Goal: Transaction & Acquisition: Purchase product/service

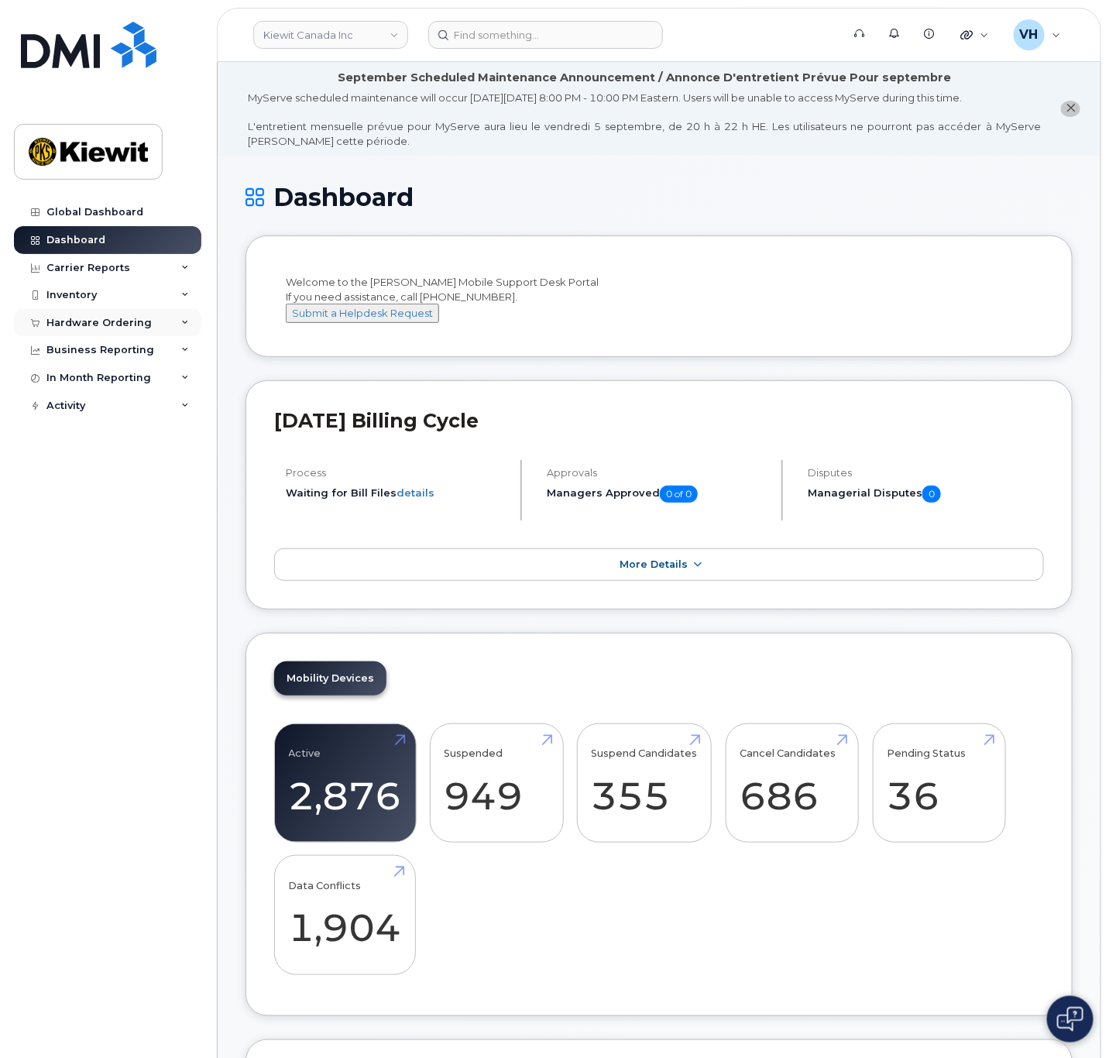
click at [91, 318] on div "Hardware Ordering" at bounding box center [98, 323] width 105 height 12
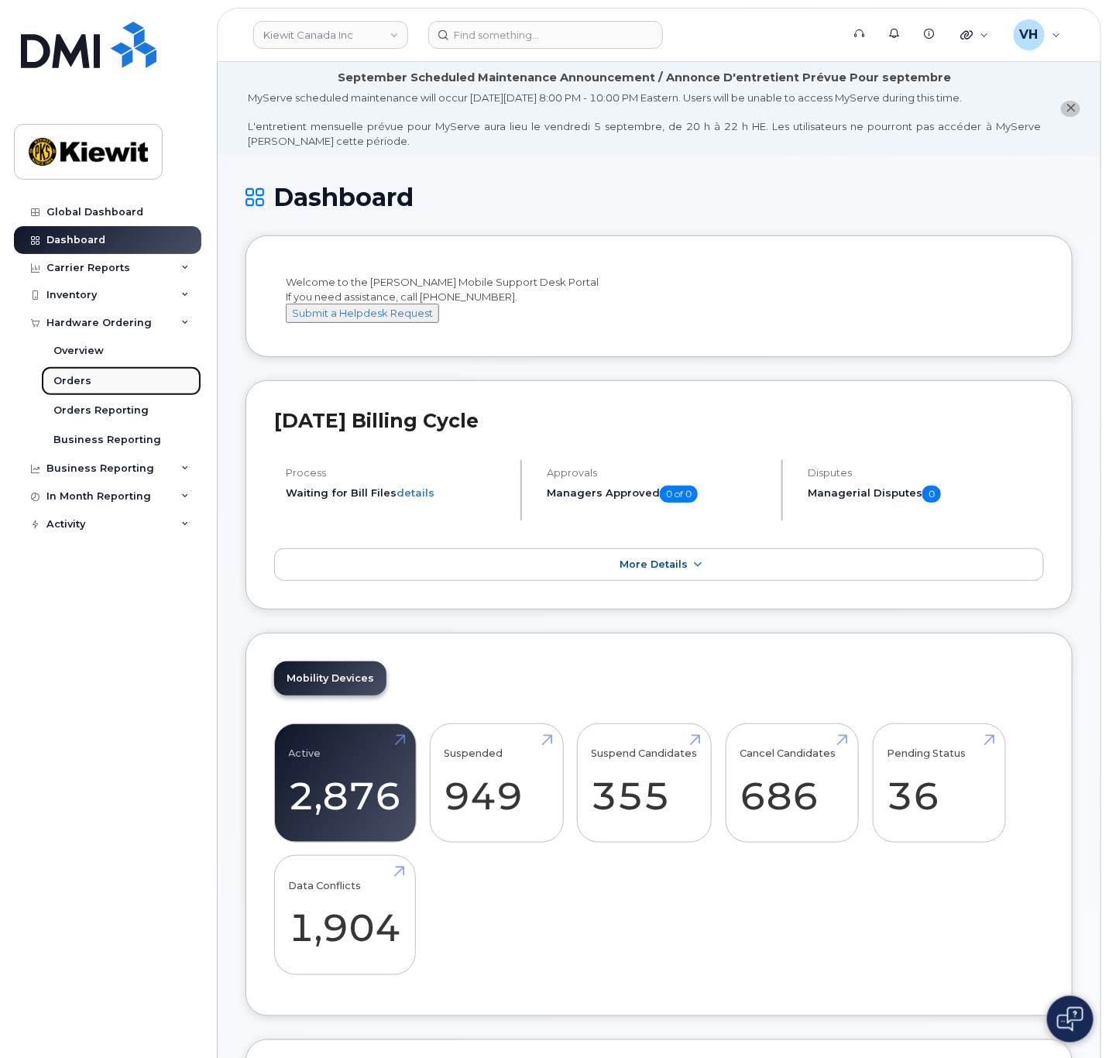
click at [86, 375] on div "Orders" at bounding box center [72, 381] width 38 height 14
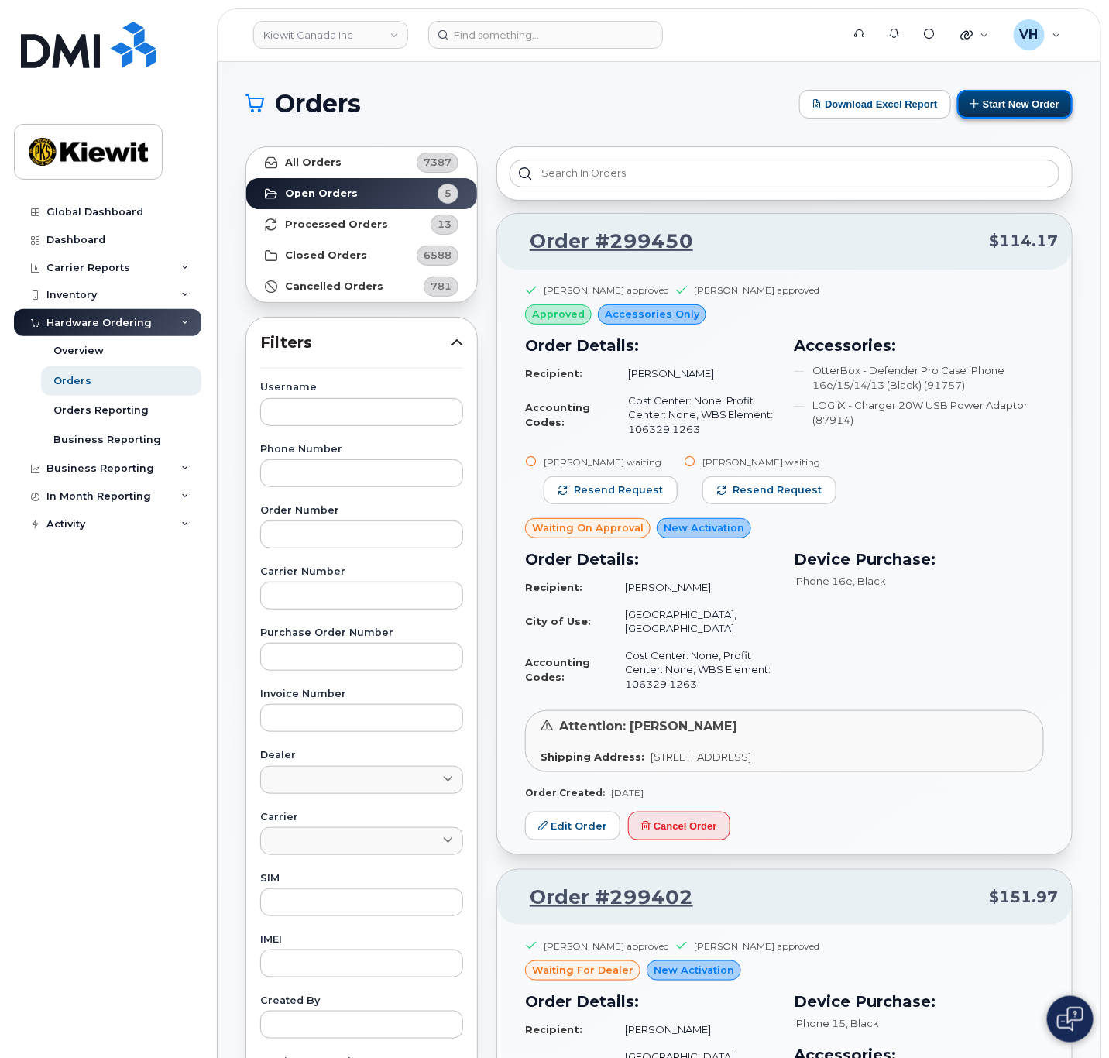
click at [737, 99] on button "Start New Order" at bounding box center [1014, 104] width 115 height 29
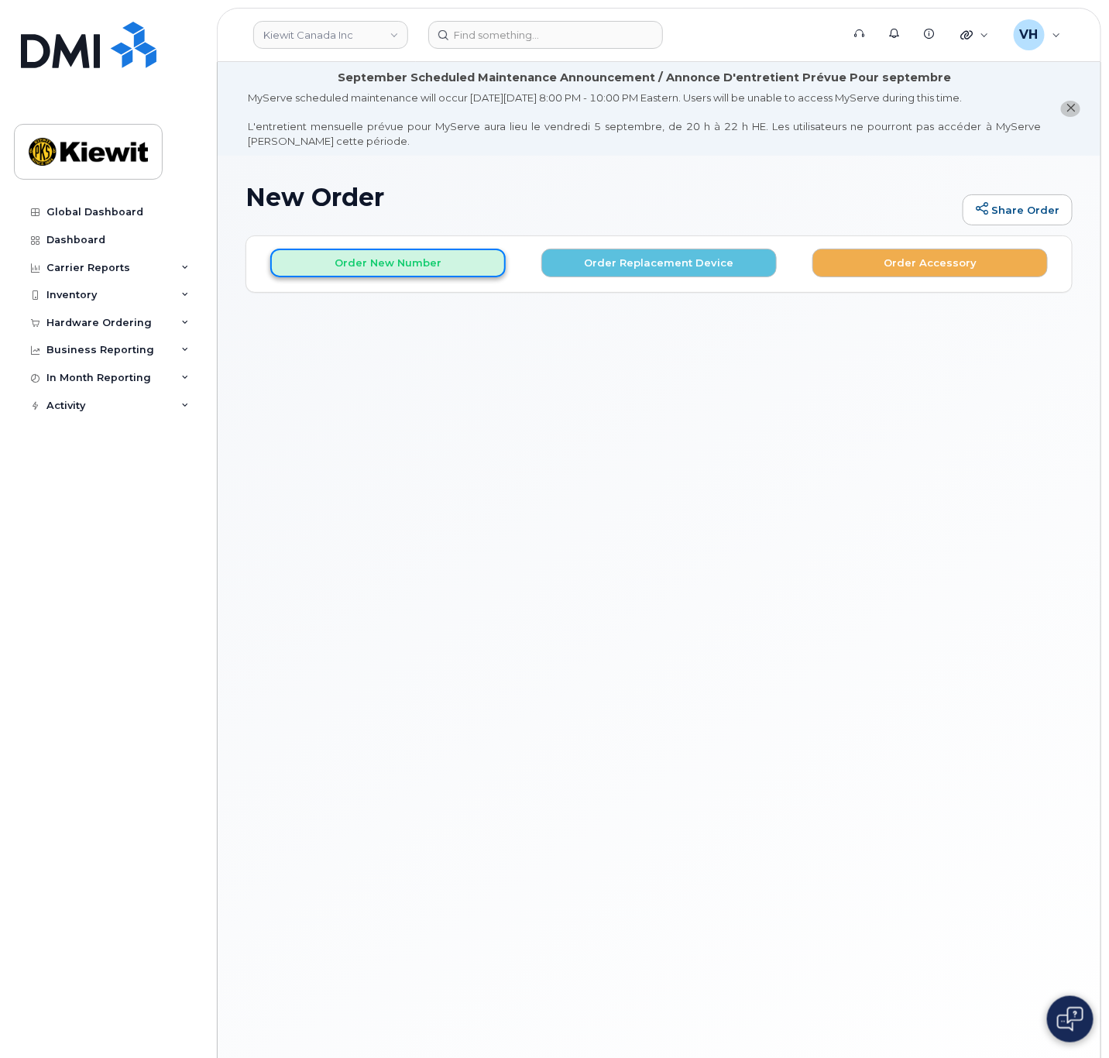
click at [410, 260] on button "Order New Number" at bounding box center [387, 263] width 235 height 29
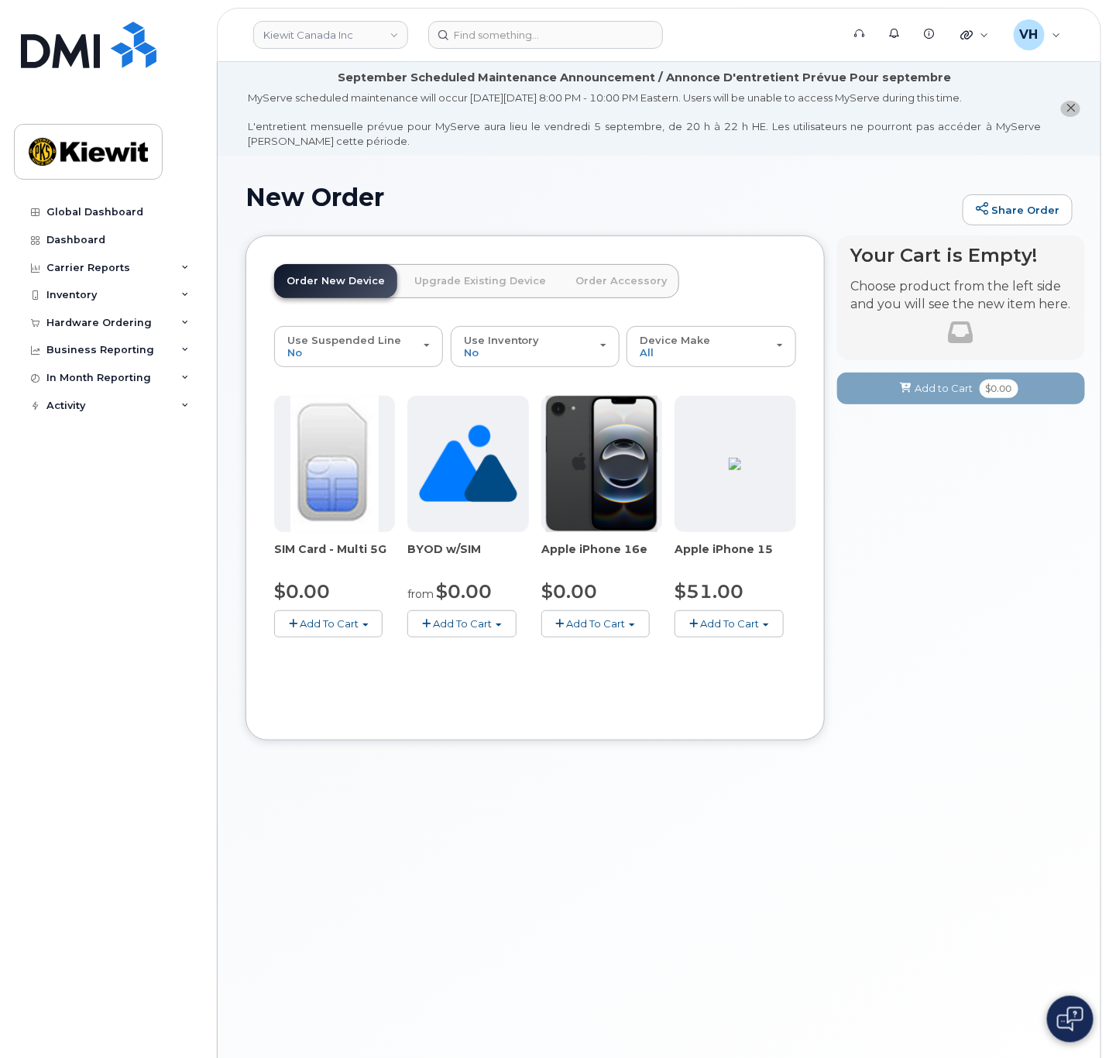
click at [607, 620] on span "Add To Cart" at bounding box center [595, 623] width 59 height 12
click at [603, 651] on link "$0.00 - 3 Year Activation (128GB)" at bounding box center [645, 652] width 200 height 19
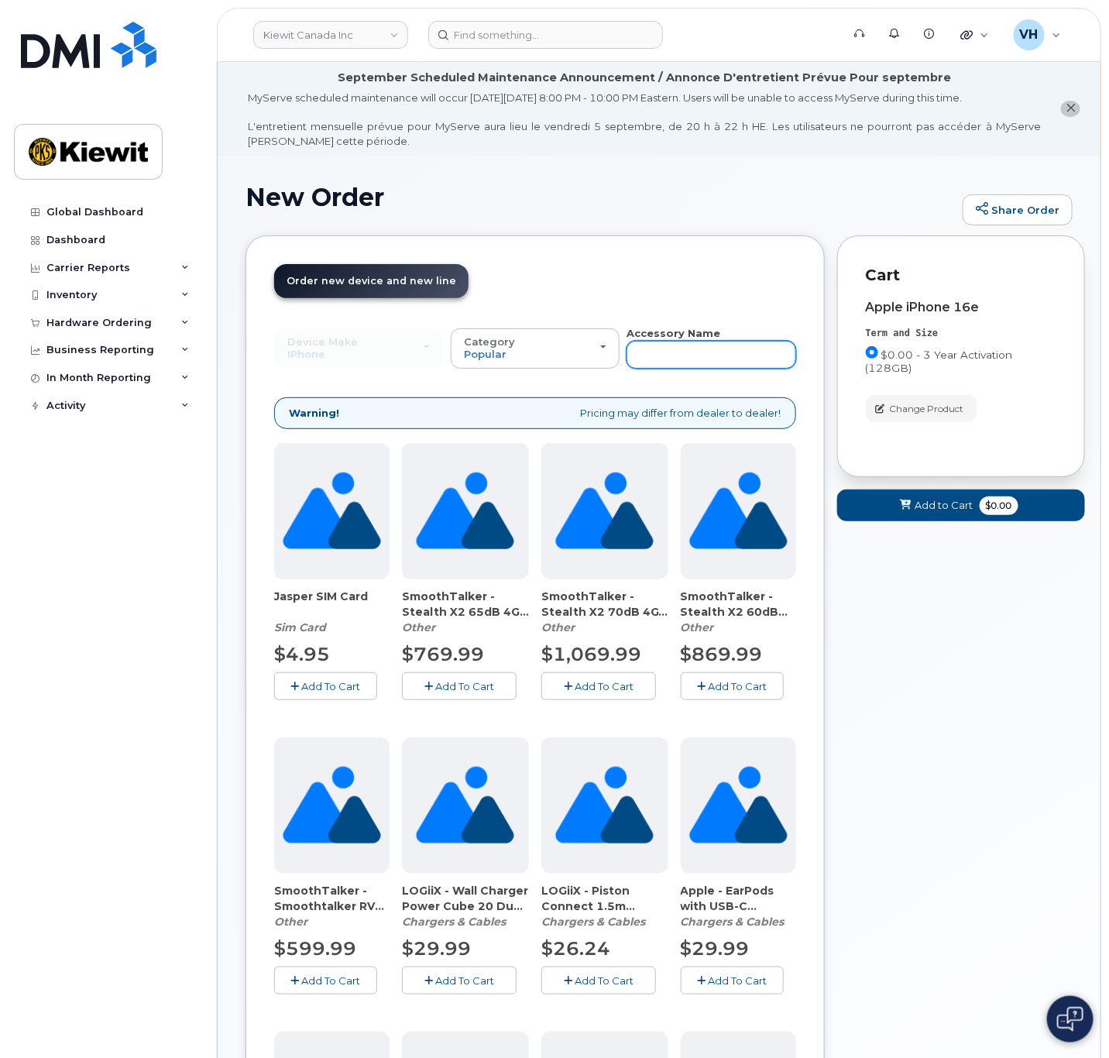
drag, startPoint x: 718, startPoint y: 349, endPoint x: 703, endPoint y: 364, distance: 20.8
click at [718, 350] on input "text" at bounding box center [711, 355] width 169 height 28
type input "otter"
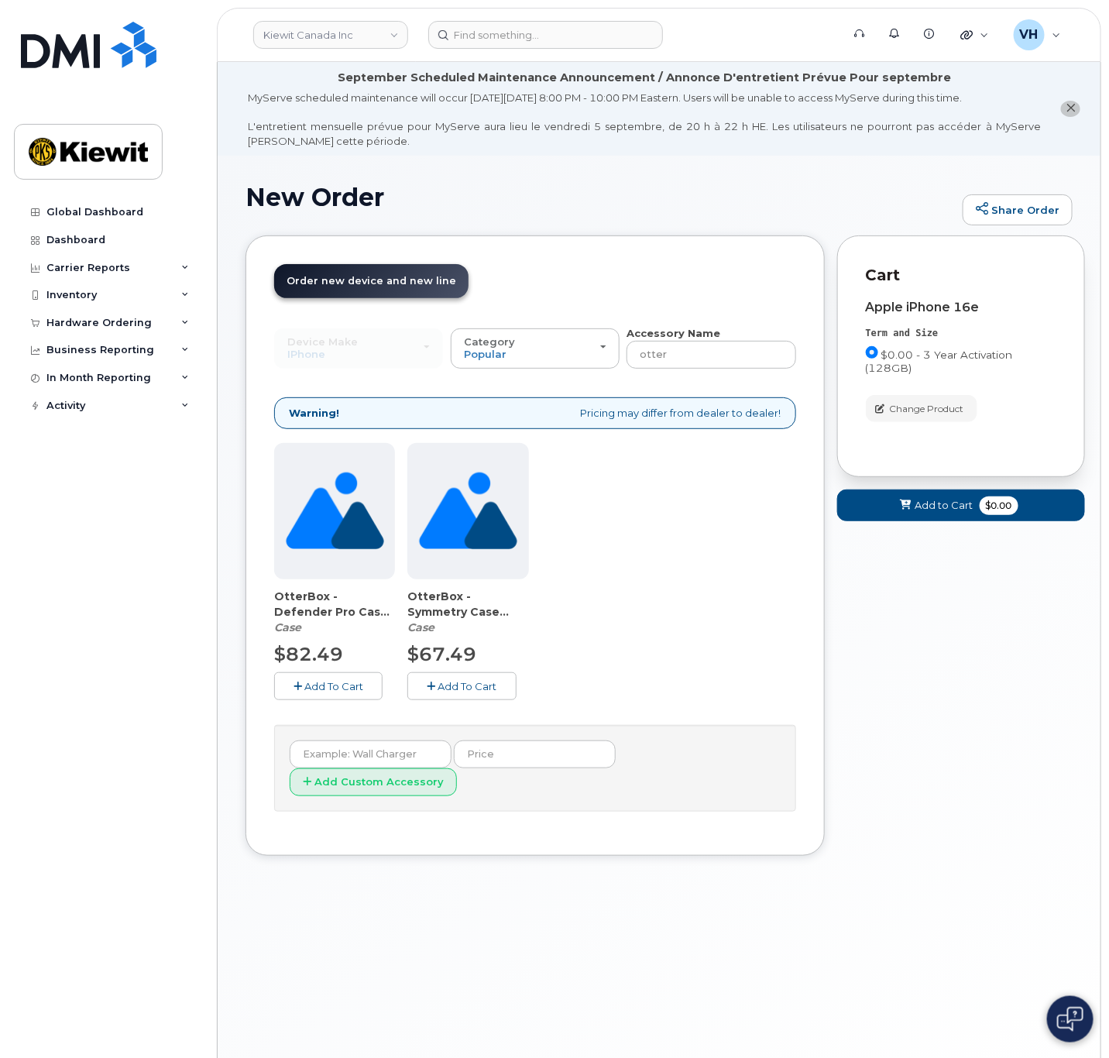
drag, startPoint x: 440, startPoint y: 686, endPoint x: 735, endPoint y: 610, distance: 304.9
click at [441, 686] on span "Add To Cart" at bounding box center [467, 686] width 59 height 12
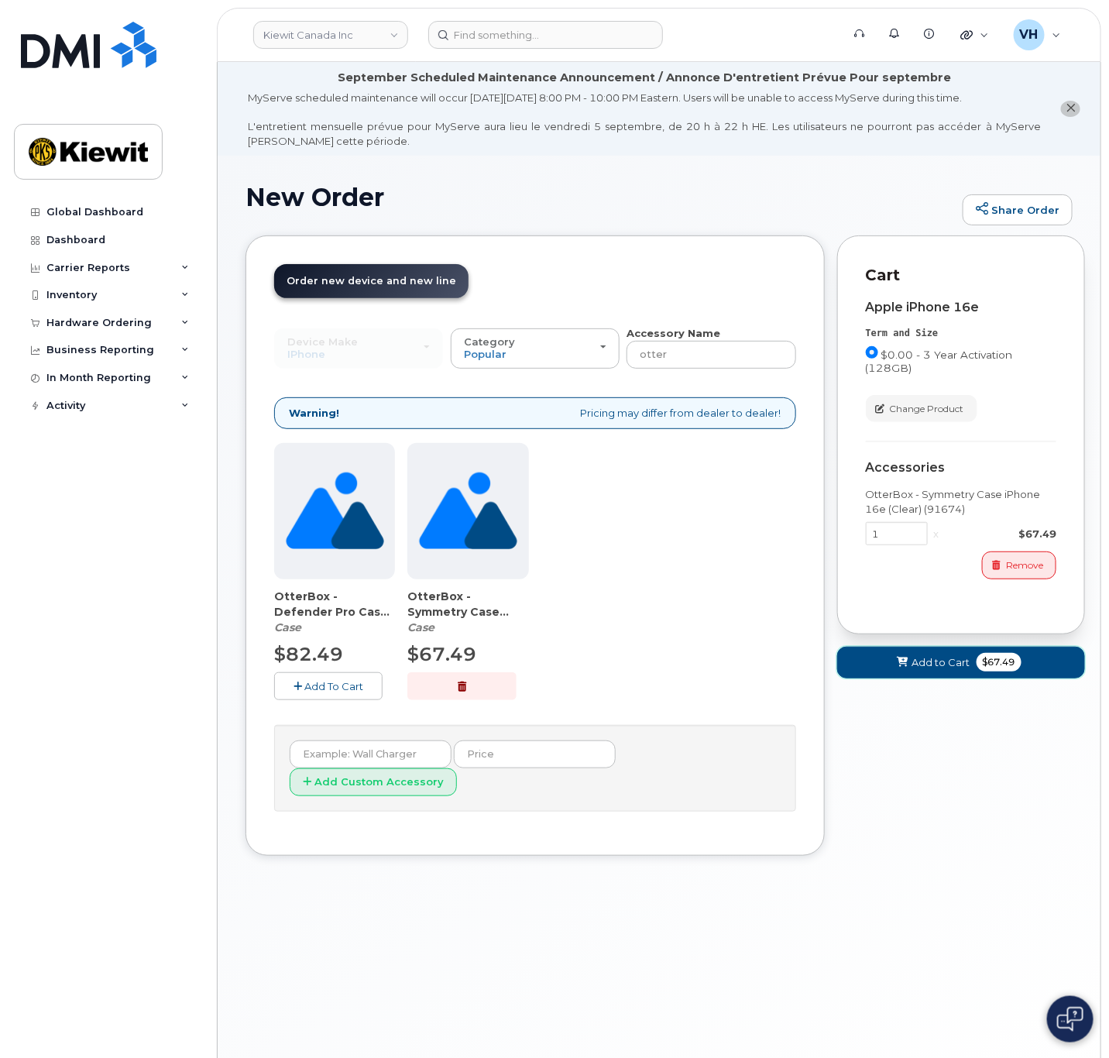
click at [983, 660] on span "$67.49" at bounding box center [999, 662] width 45 height 19
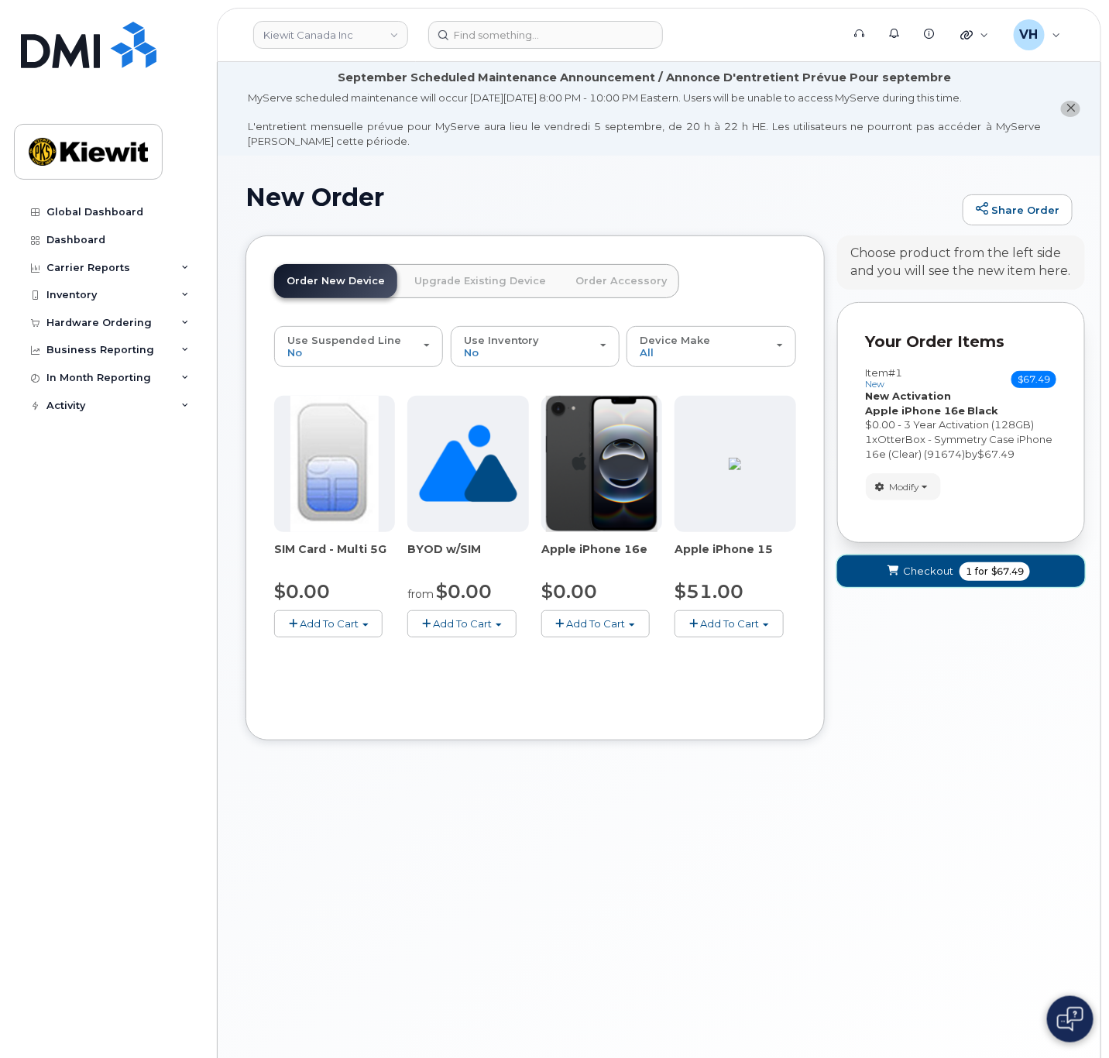
click at [973, 567] on span "for" at bounding box center [981, 572] width 19 height 14
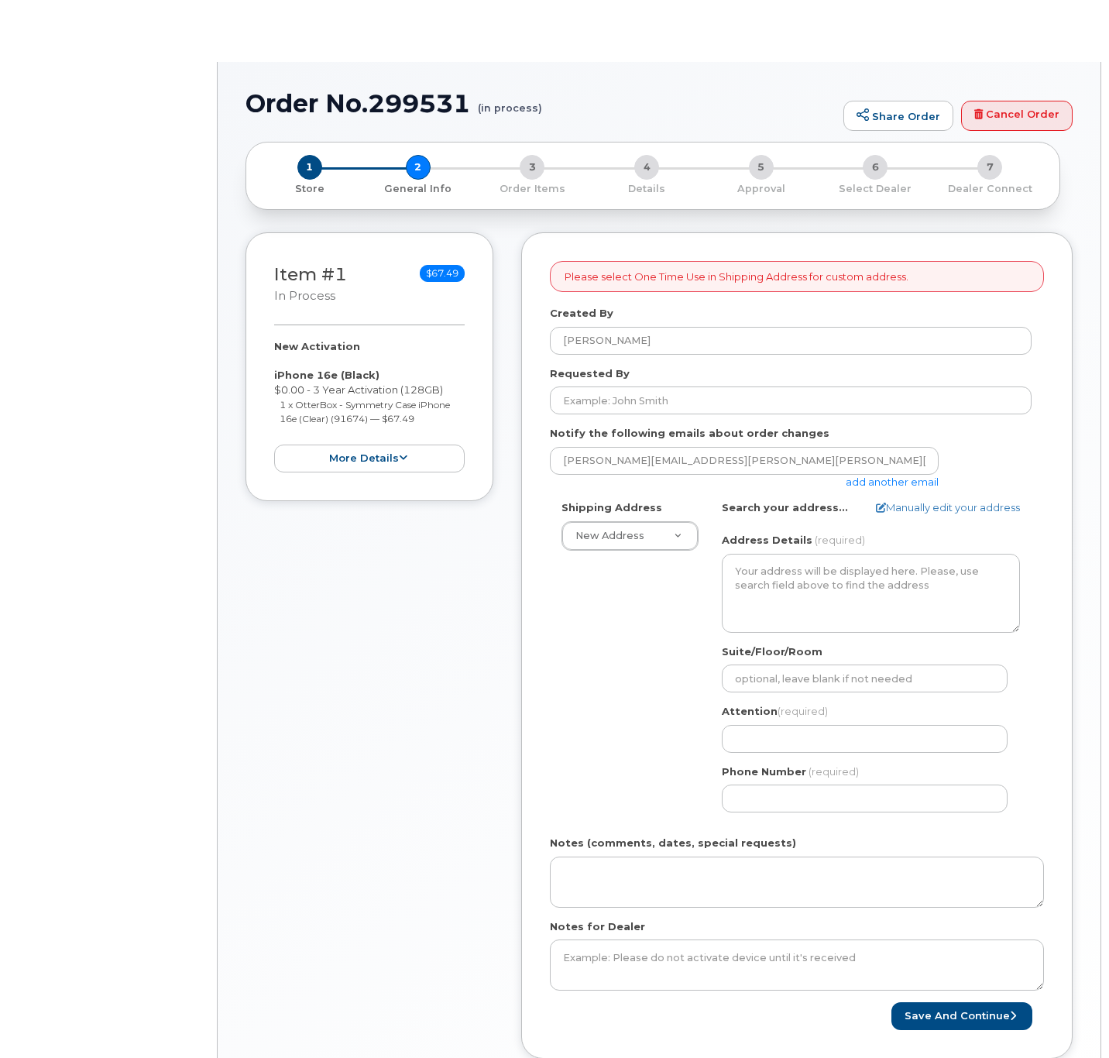
select select
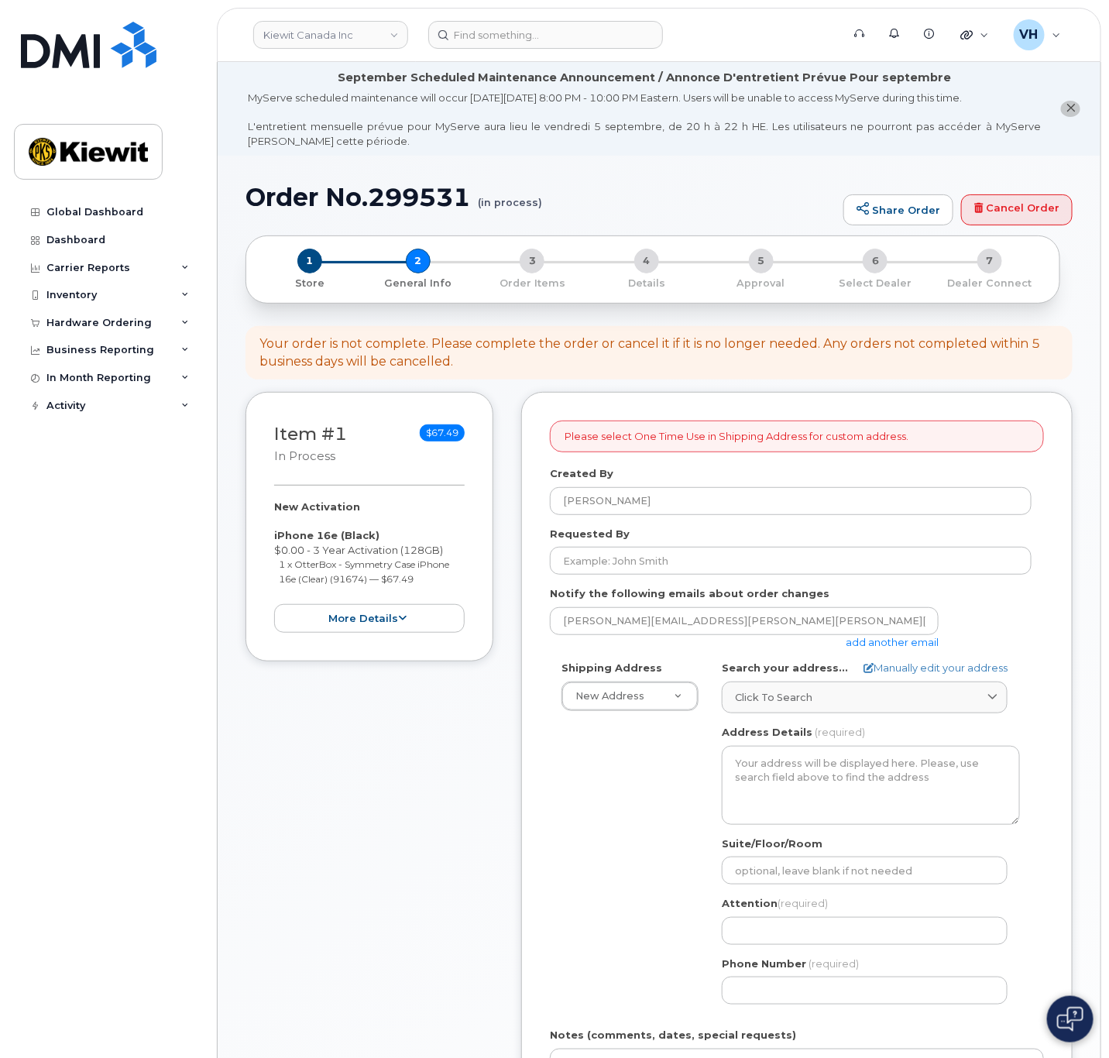
click at [898, 642] on link "add another email" at bounding box center [892, 642] width 93 height 12
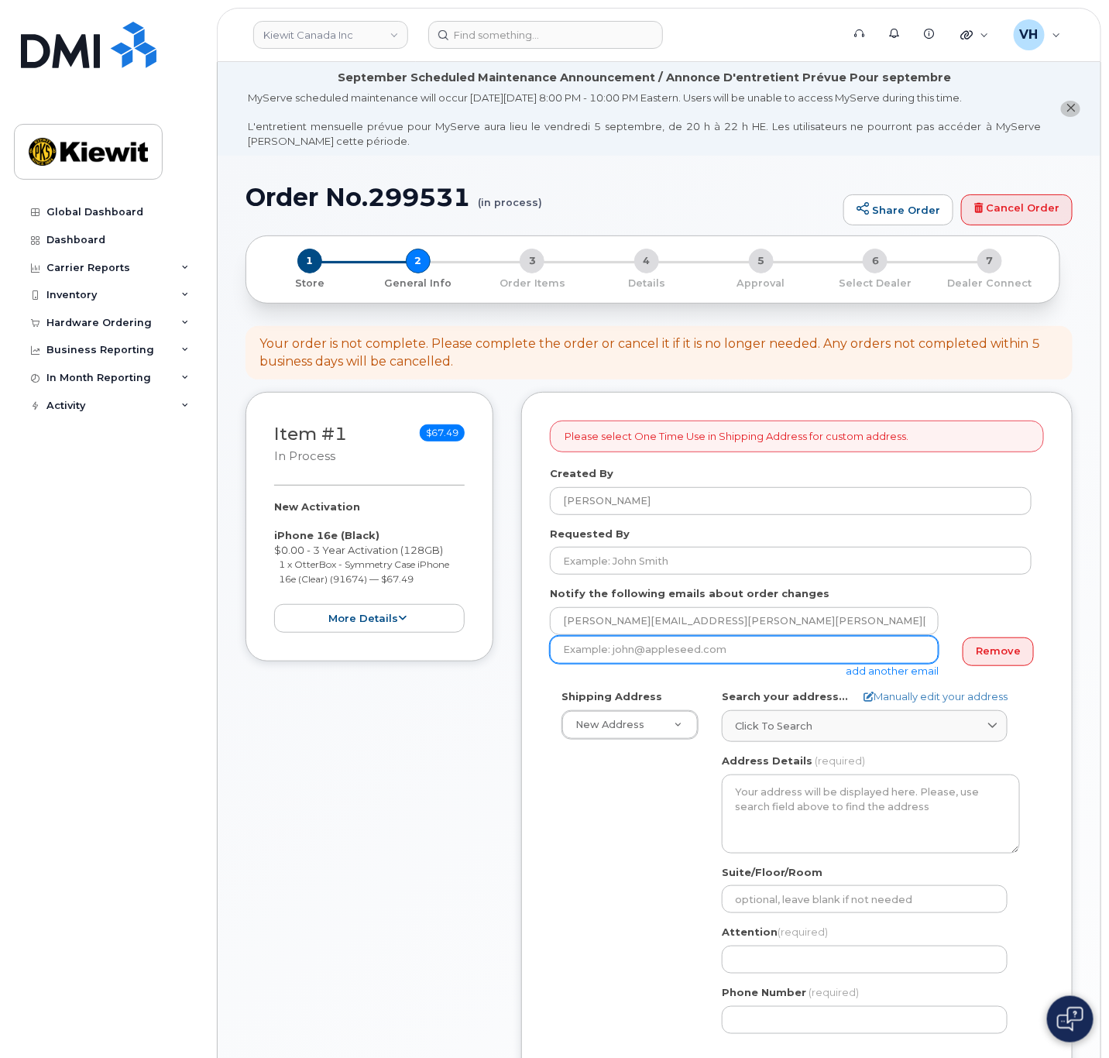
click at [847, 651] on input "email" at bounding box center [744, 650] width 389 height 28
paste input "Jake.Macholtz@kiewit.com"
type input "Jake.Macholtz@kiewit.com"
click at [974, 692] on link "Manually edit your address" at bounding box center [936, 696] width 144 height 15
select select
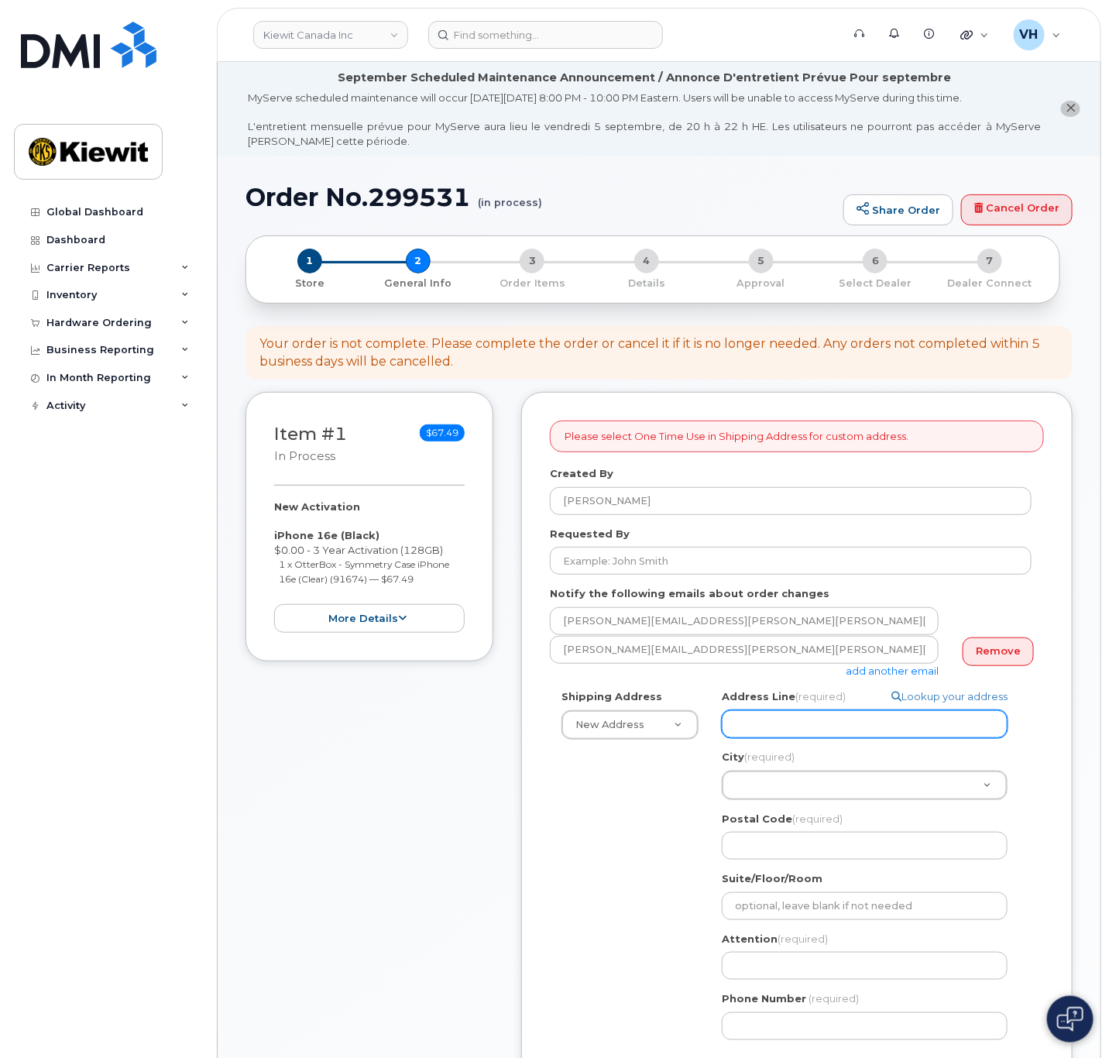
drag, startPoint x: 813, startPoint y: 715, endPoint x: 821, endPoint y: 714, distance: 7.8
click at [813, 714] on input "Address Line (required)" at bounding box center [865, 724] width 286 height 28
paste input "48 Auburn Sound Terrace SE"
type input "48 Auburn Sound Terrace SE"
select select
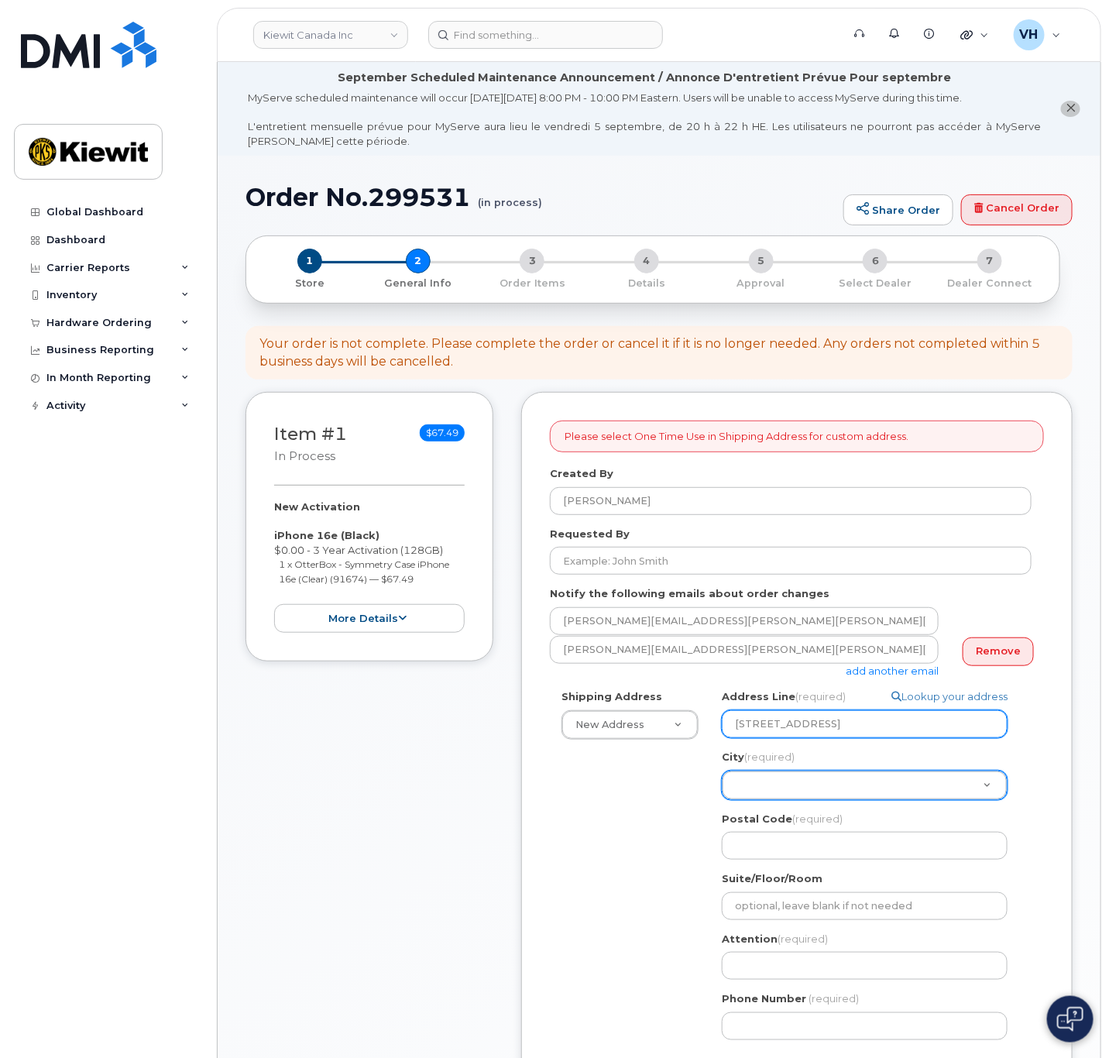
type input "48 Auburn Sound Terrace SE"
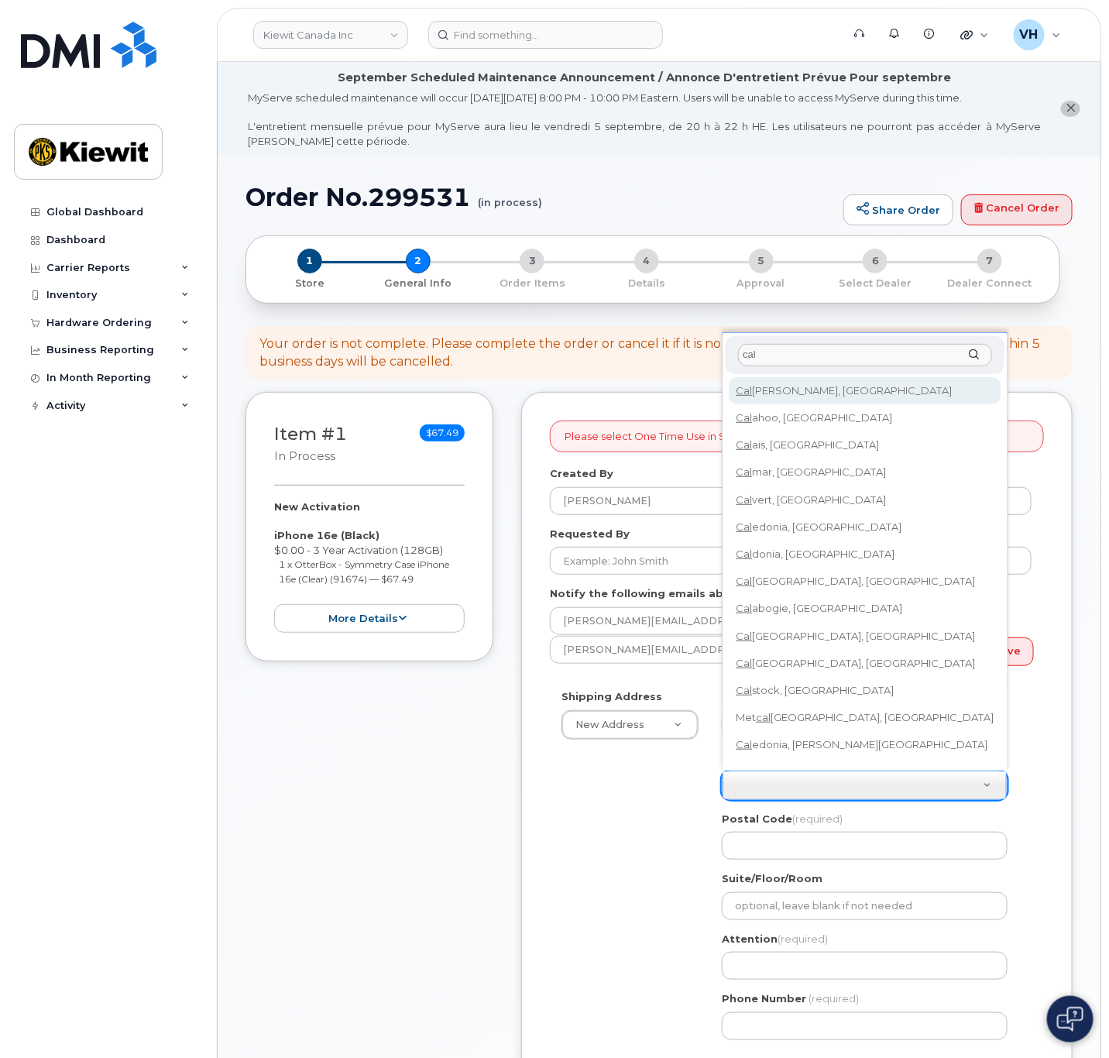
type input "cal"
select select
type input "88"
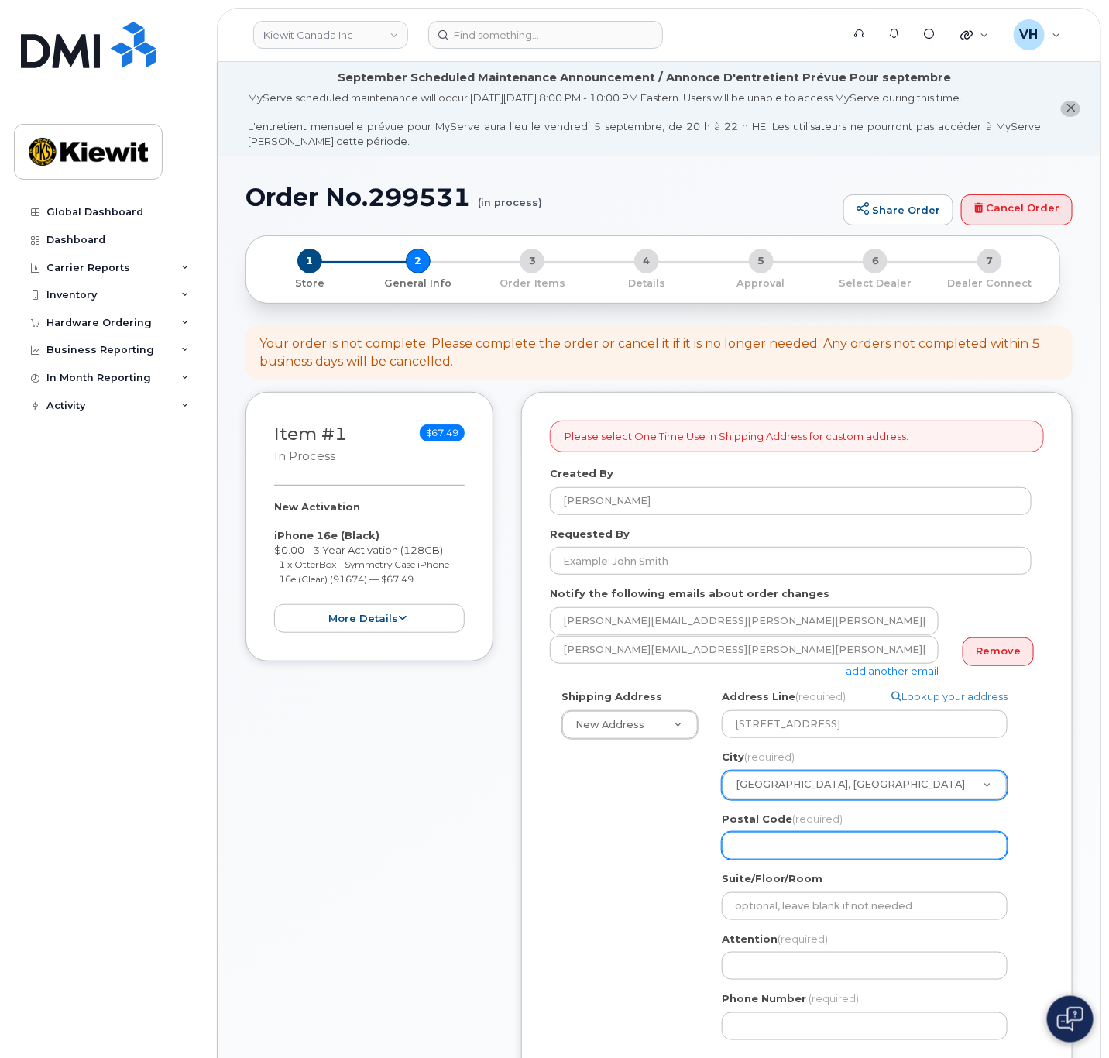
click at [778, 850] on input "Postal Code (required)" at bounding box center [865, 846] width 286 height 28
paste input "T3M 1L6"
select select
type input "T3M 1L6"
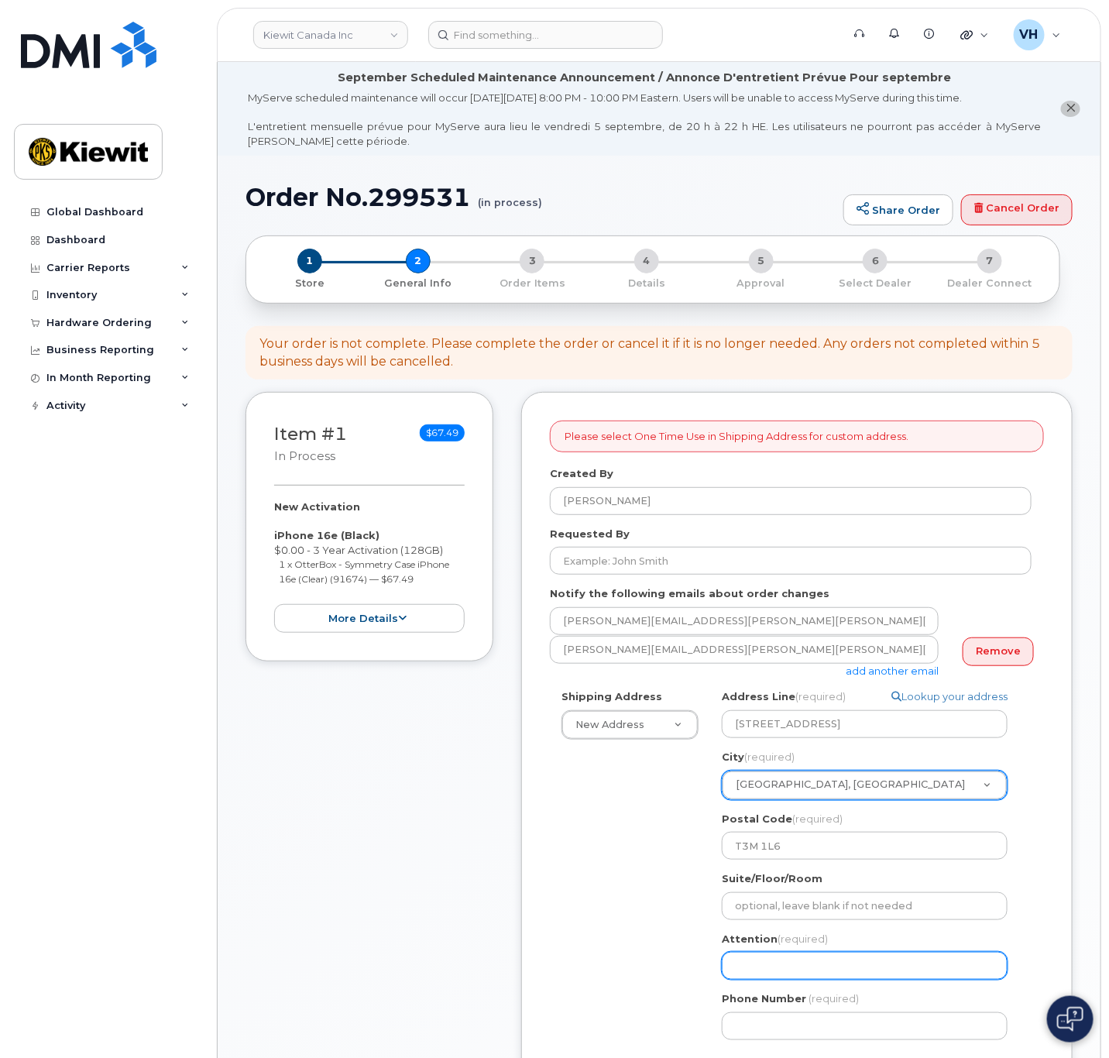
drag, startPoint x: 763, startPoint y: 950, endPoint x: 766, endPoint y: 958, distance: 8.3
click at [764, 954] on div "Attention (required)" at bounding box center [871, 956] width 298 height 49
click at [767, 960] on input "Attention (required)" at bounding box center [865, 966] width 286 height 28
paste input "Jake.Macholtz"
type input "Jake.Macholtz"
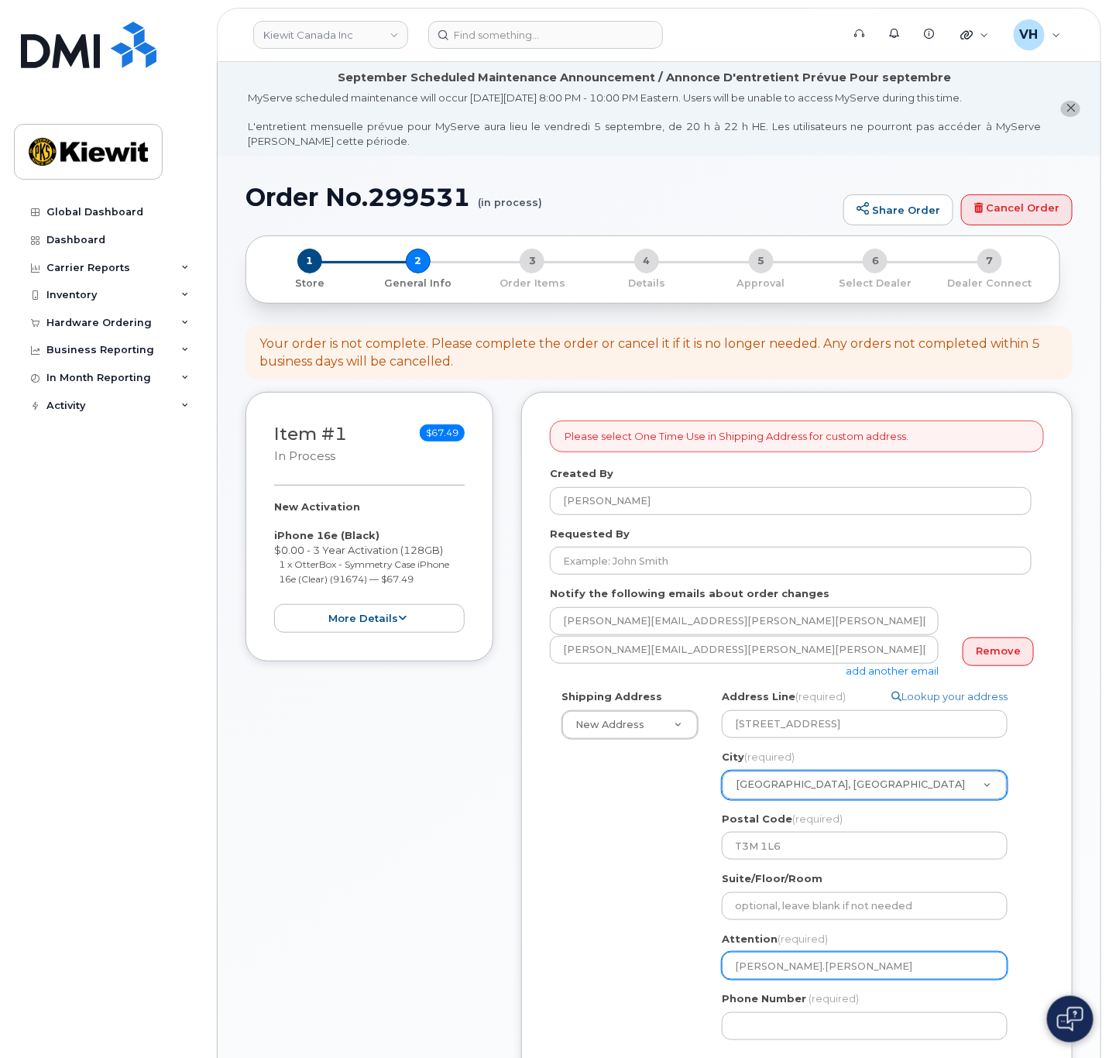
drag, startPoint x: 763, startPoint y: 969, endPoint x: 773, endPoint y: 967, distance: 10.2
click at [764, 969] on input "Jake.Macholtz" at bounding box center [865, 966] width 286 height 28
select select
type input "JakeMacholtz"
select select
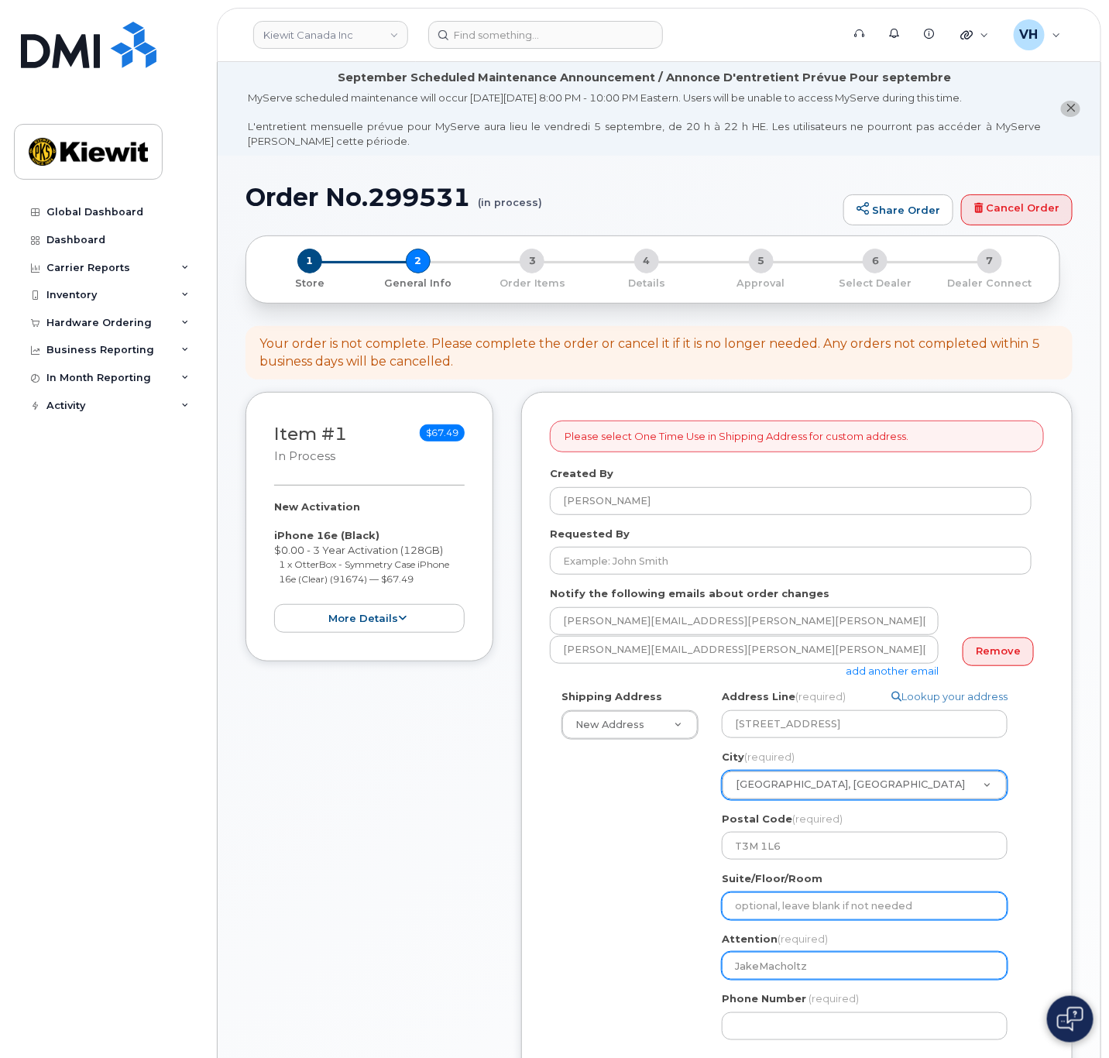
type input "Jake Macholtz"
click at [911, 967] on input "Jake Macholtz" at bounding box center [865, 966] width 286 height 28
select select
type input "Jake Macholtz,"
click at [819, 970] on input "Jake Macholtz," at bounding box center [865, 966] width 286 height 28
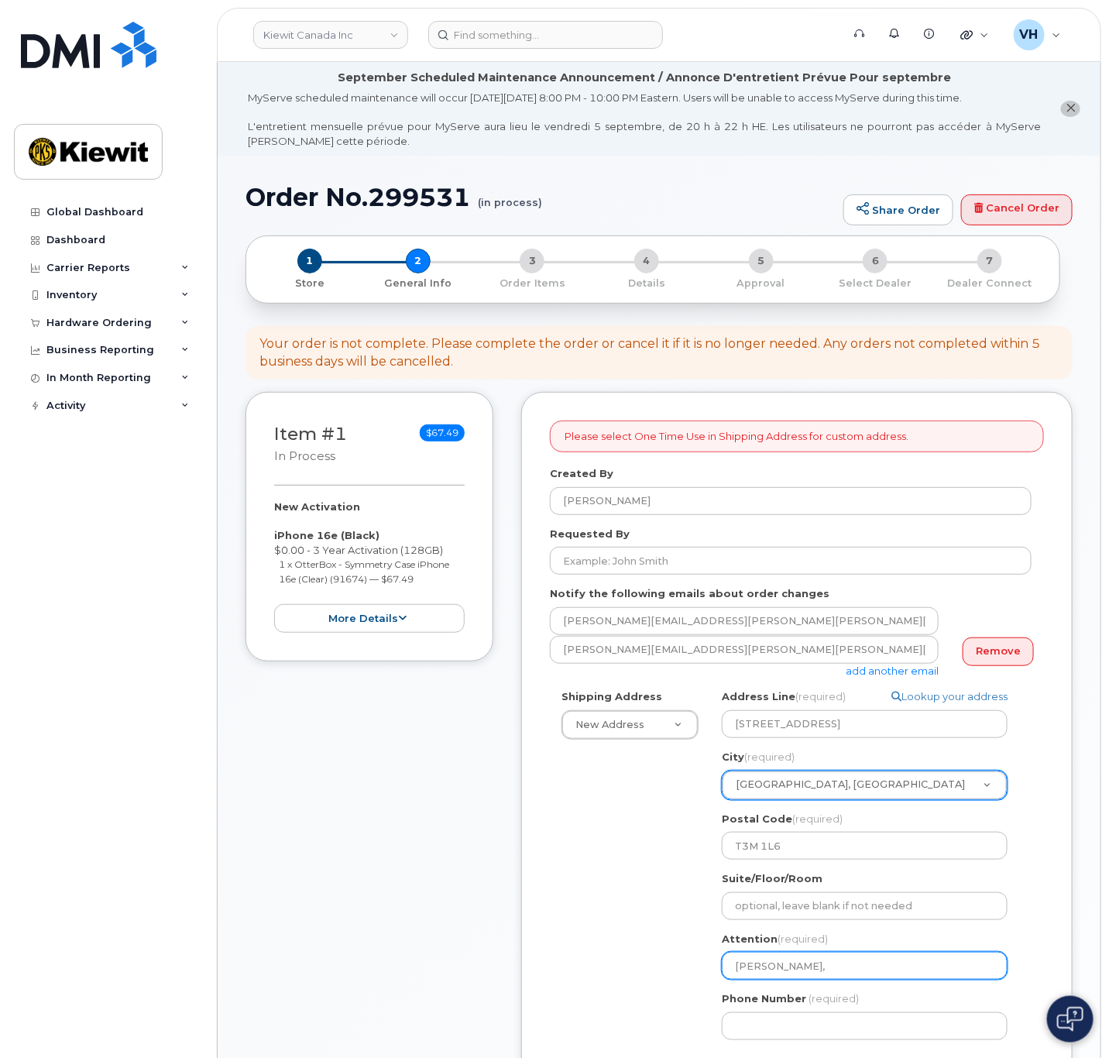
paste input "Tyson.Beaton"
select select
type input "Jake Macholtz, Tyson.Beaton"
drag, startPoint x: 846, startPoint y: 970, endPoint x: 878, endPoint y: 974, distance: 32.9
click at [847, 970] on input "Jake Macholtz, Tyson.Beaton" at bounding box center [865, 966] width 286 height 28
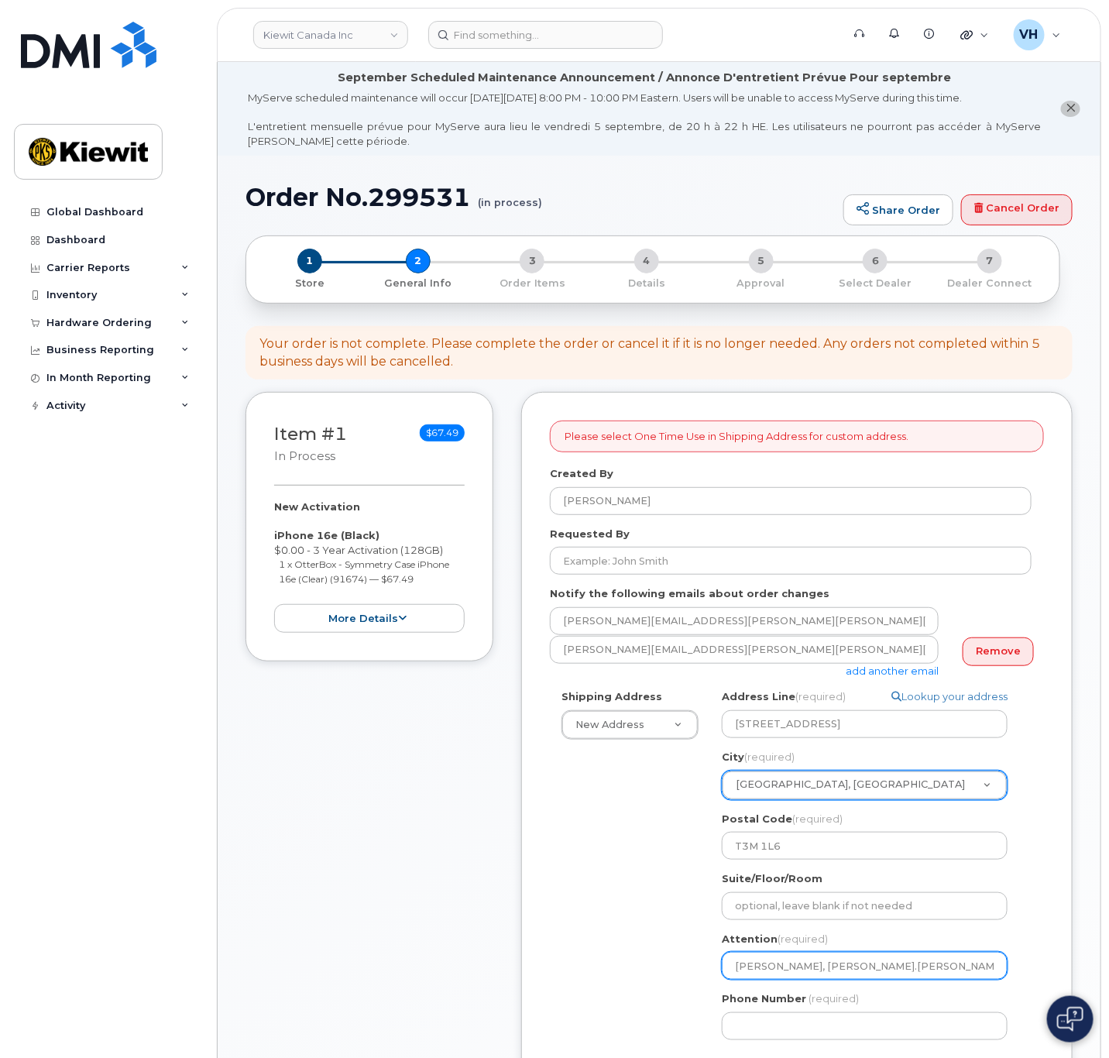
select select
type input "Jake Macholtz, TysonBeaton"
select select
type input "[PERSON_NAME], [PERSON_NAME]"
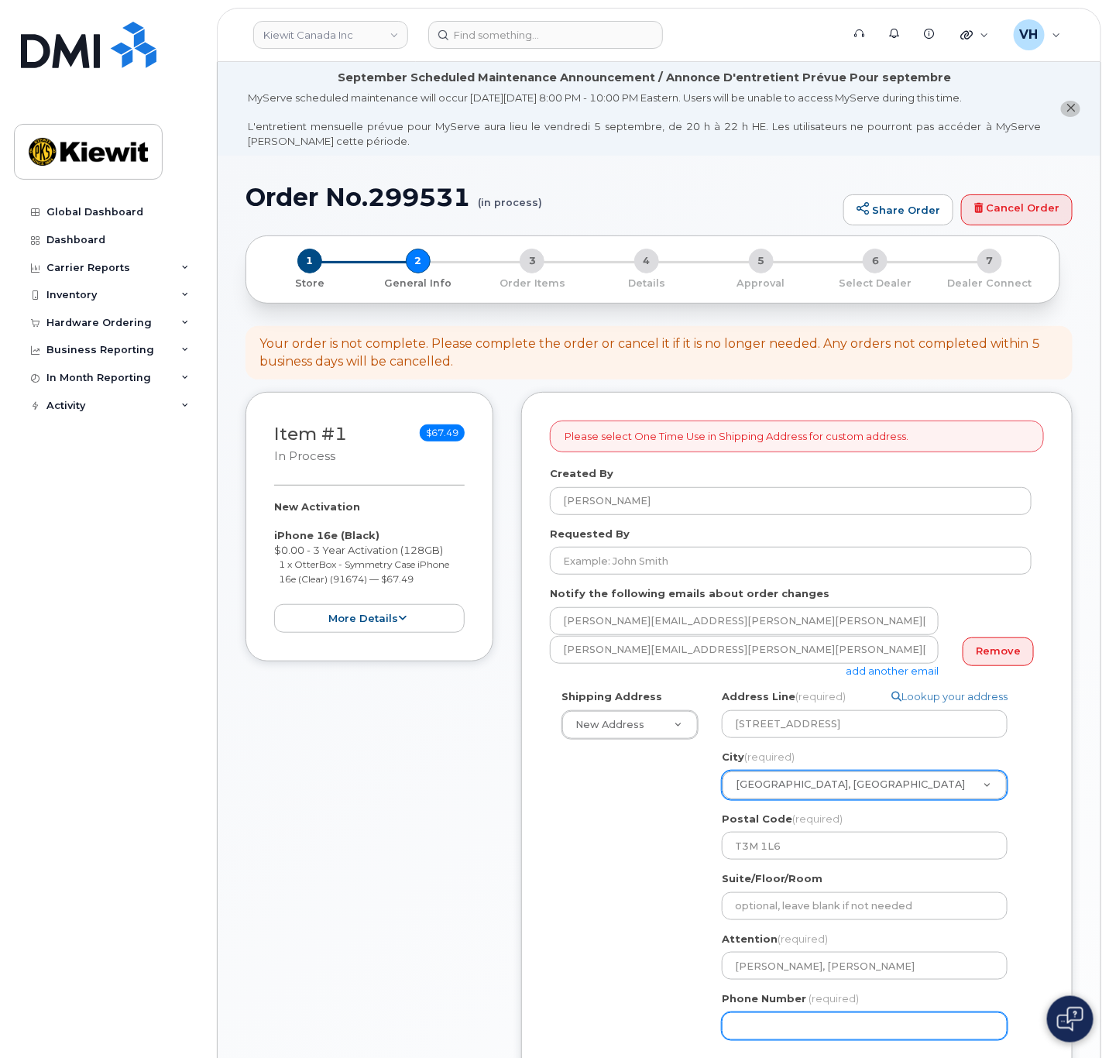
click at [896, 1013] on input "Phone Number" at bounding box center [865, 1026] width 286 height 28
type input "877772770"
select select
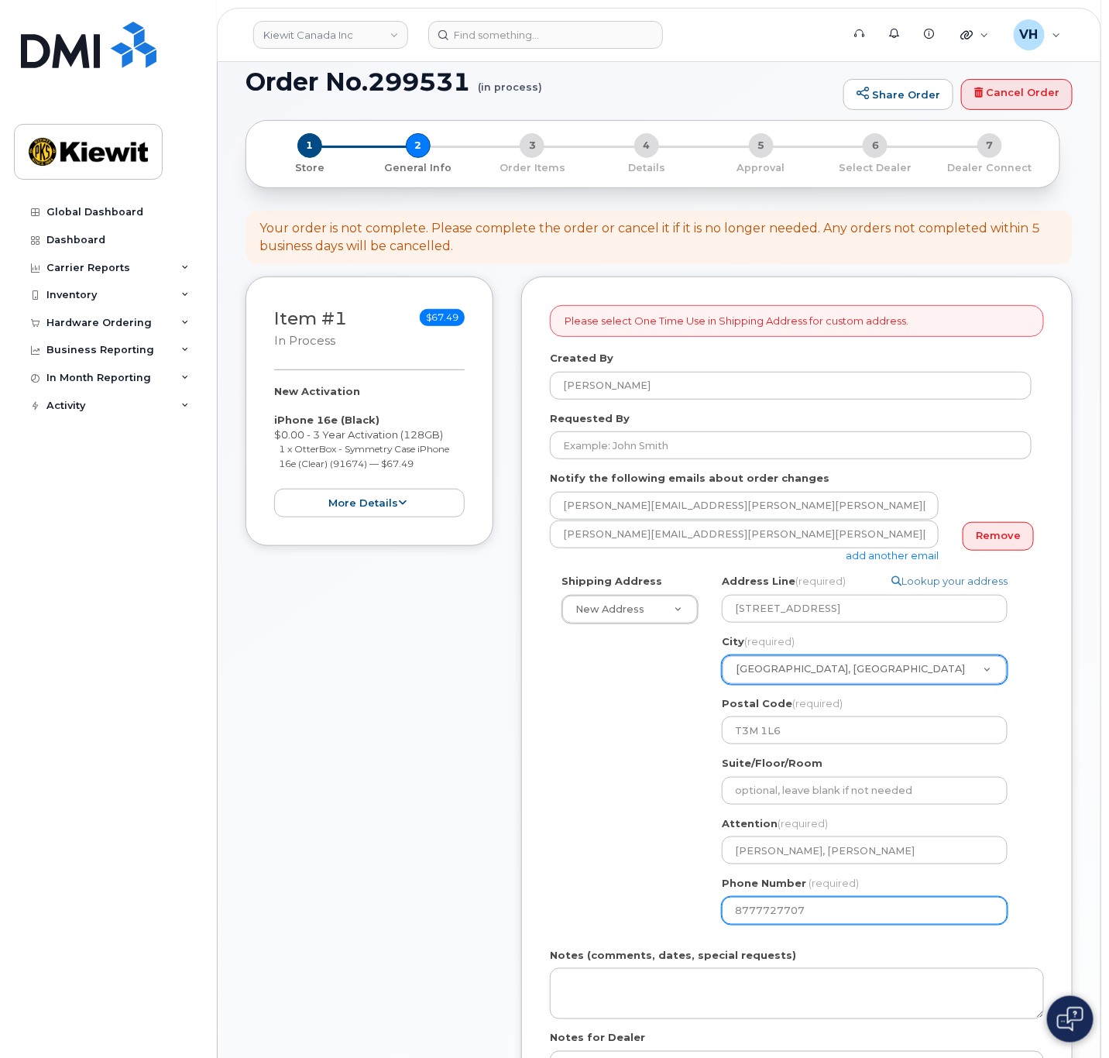
scroll to position [116, 0]
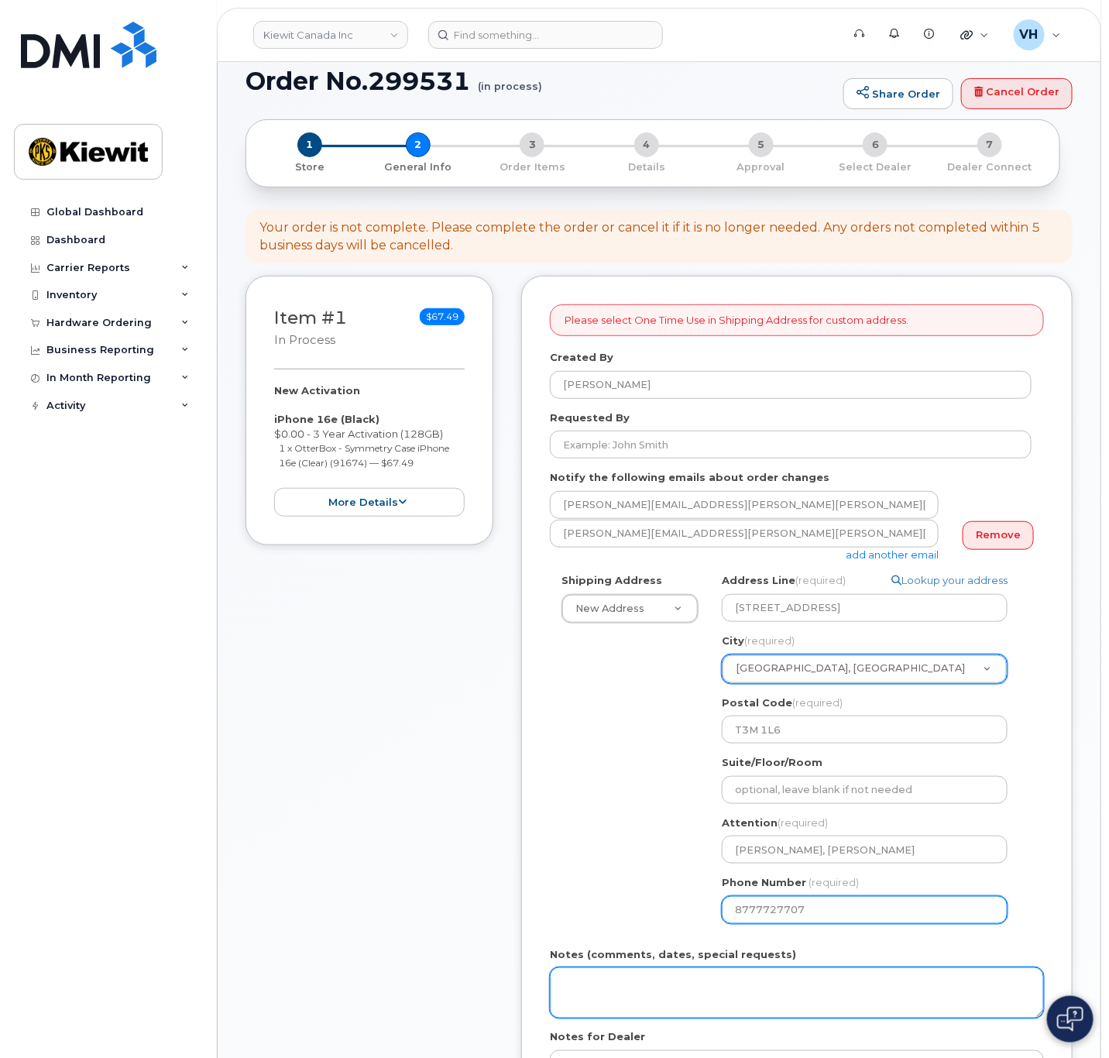
type input "8777727707"
click at [699, 975] on textarea "Notes (comments, dates, special requests)" at bounding box center [797, 992] width 494 height 51
type textarea "Please ship ASAP"
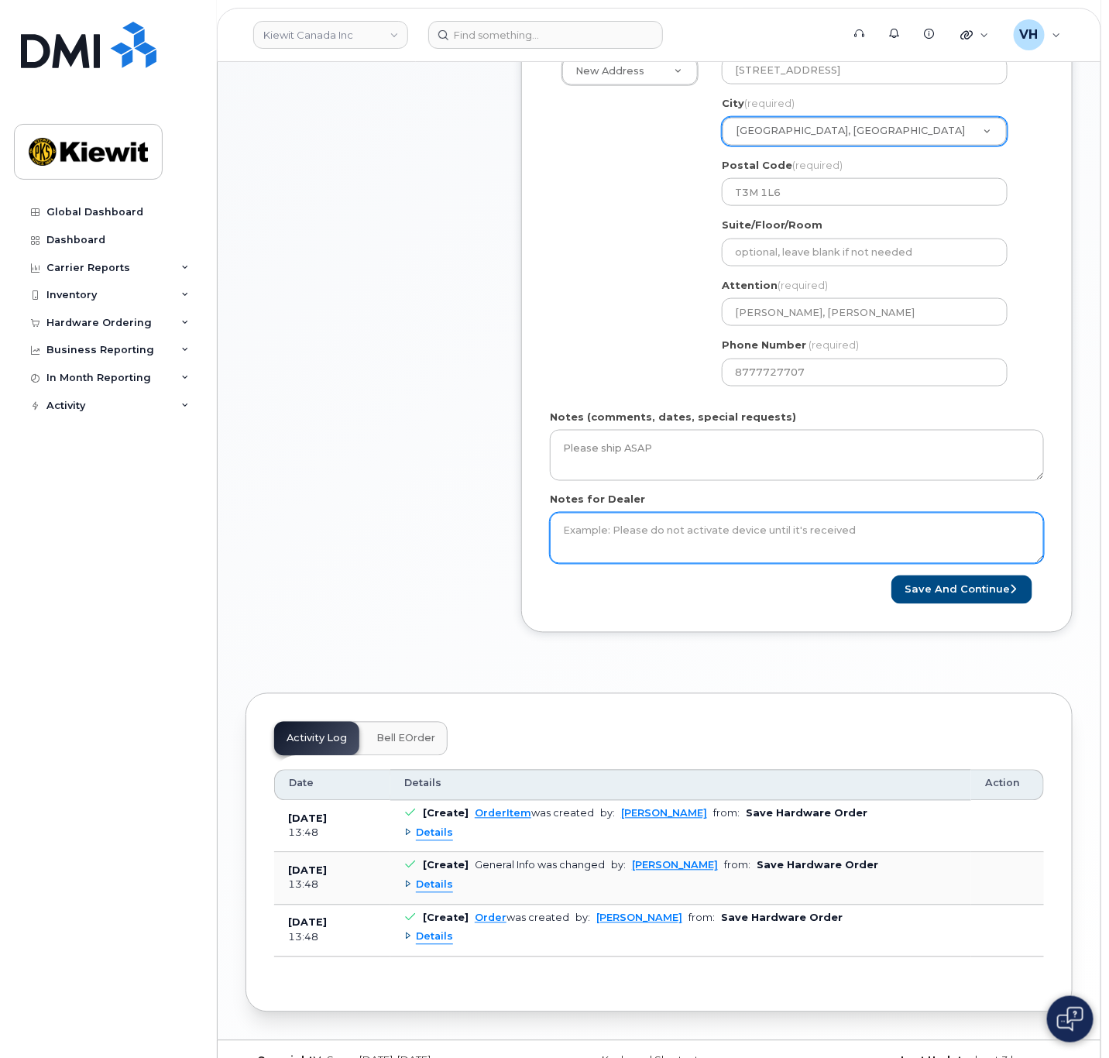
click at [741, 520] on textarea "Notes for Dealer" at bounding box center [797, 538] width 494 height 51
type textarea "Please ship ASAP"
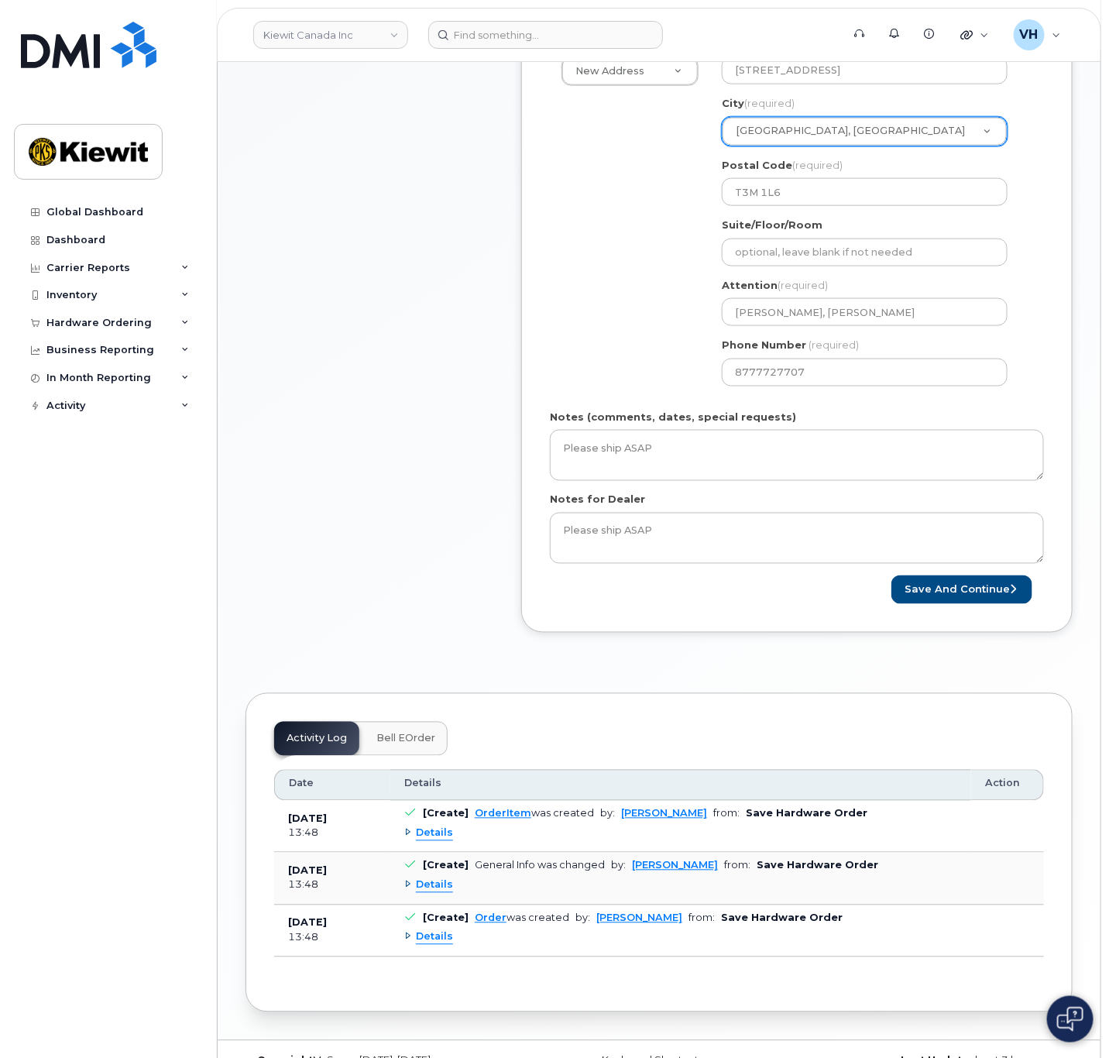
click at [1020, 608] on div "Please select One Time Use in Shipping Address for custom address. Created By V…" at bounding box center [796, 185] width 551 height 894
click at [1011, 592] on button "Save and Continue" at bounding box center [961, 589] width 141 height 29
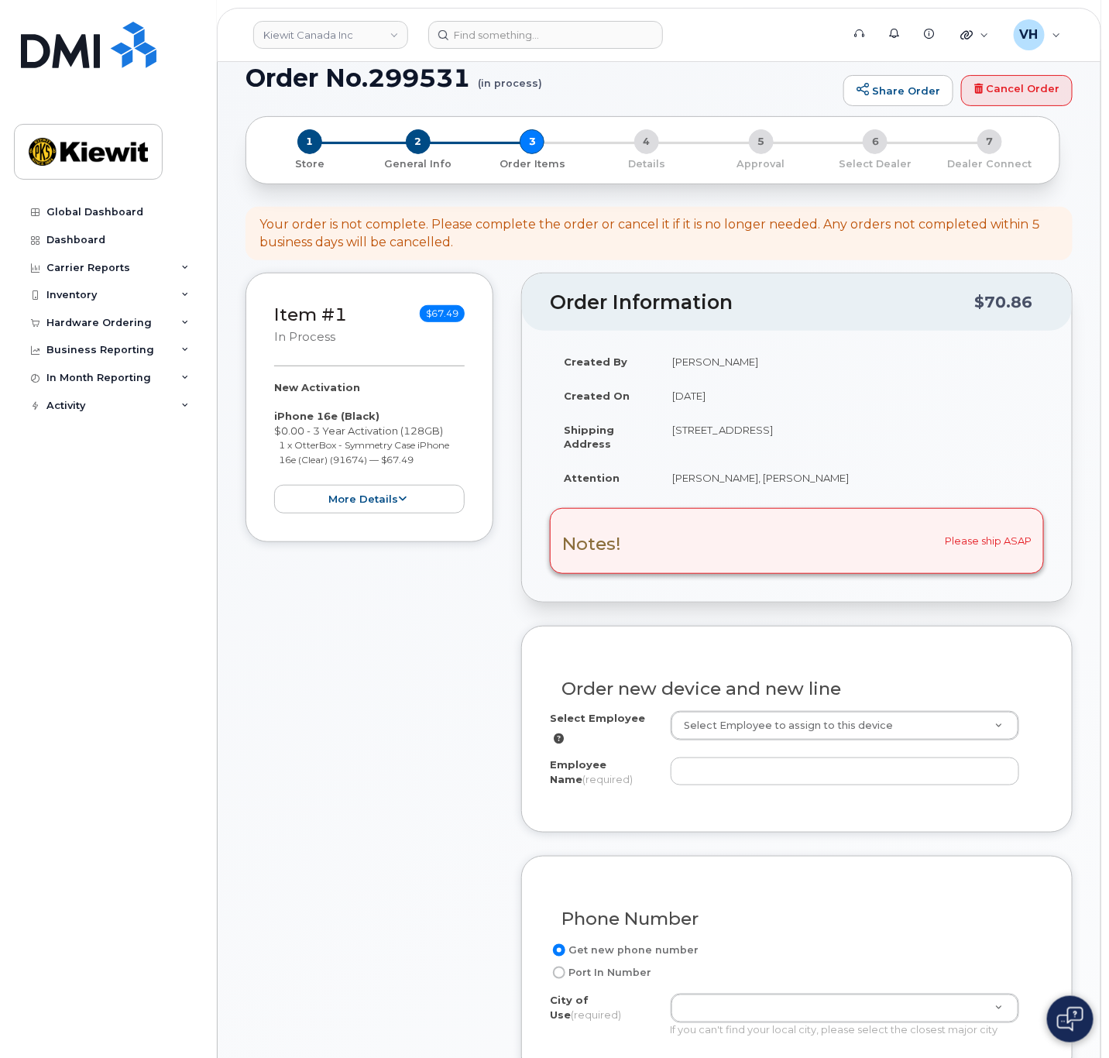
scroll to position [232, 0]
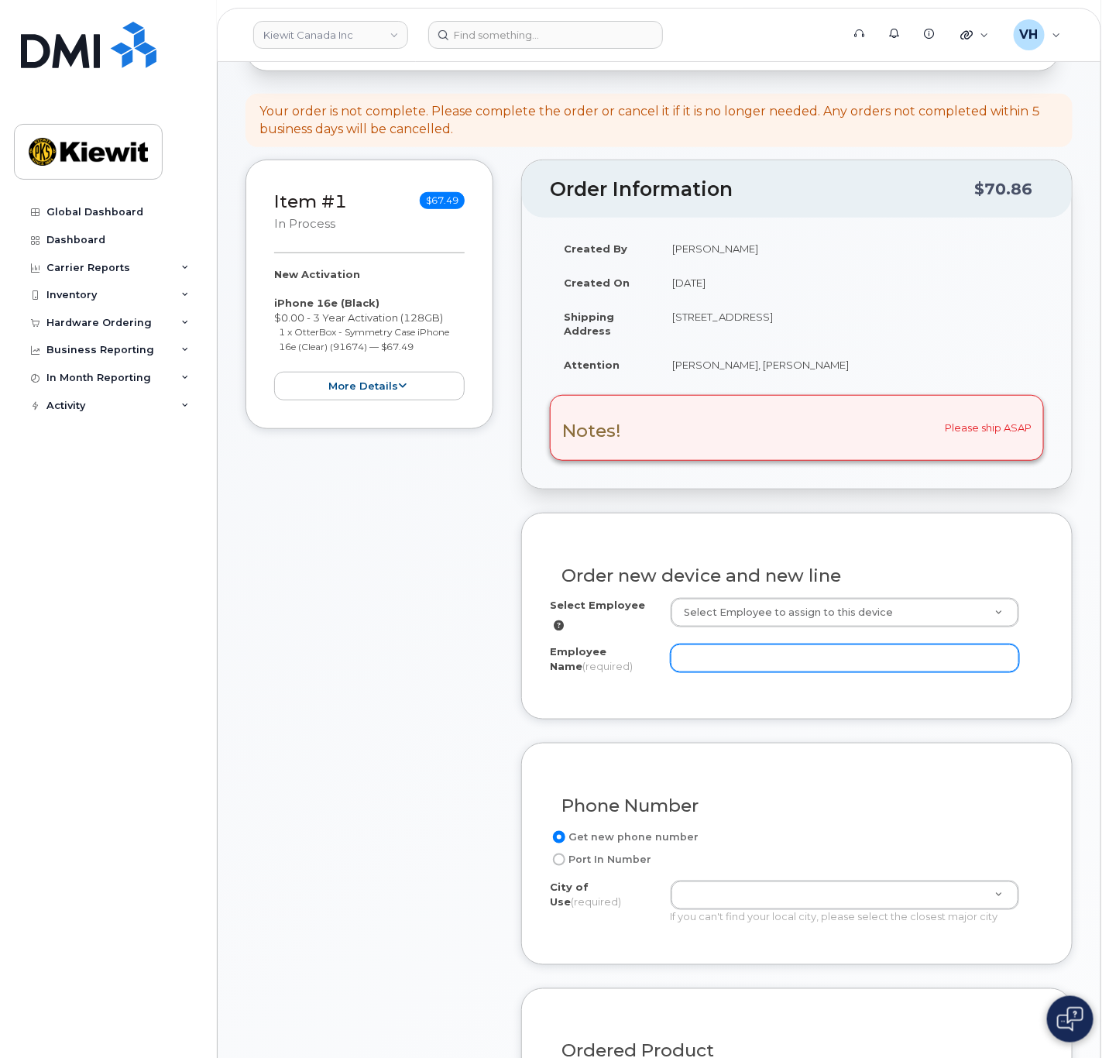
click at [771, 658] on input "Employee Name (required)" at bounding box center [845, 658] width 349 height 28
paste input "Tyson.Beaton"
click at [717, 658] on input "Tyson.Beaton" at bounding box center [845, 658] width 349 height 28
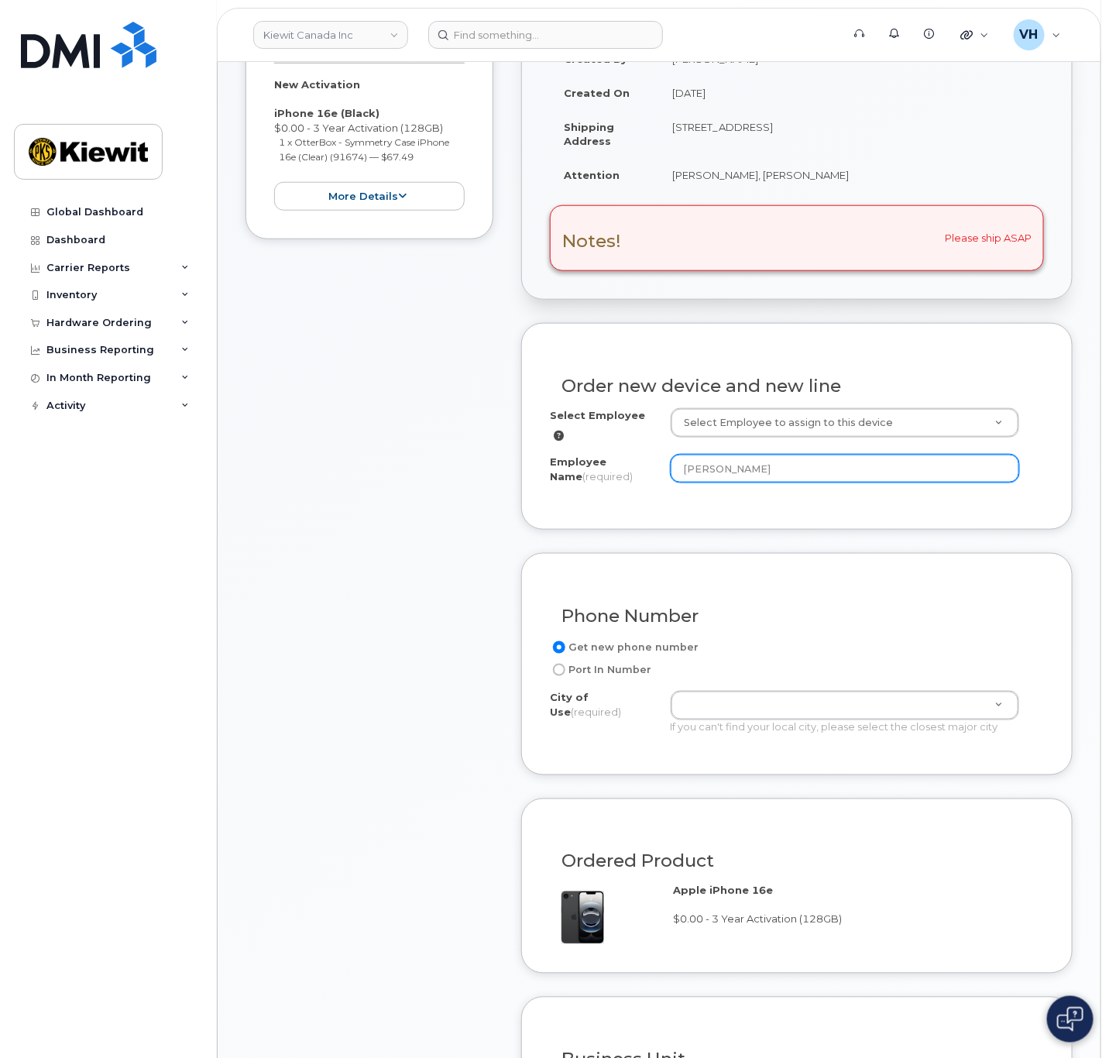
scroll to position [465, 0]
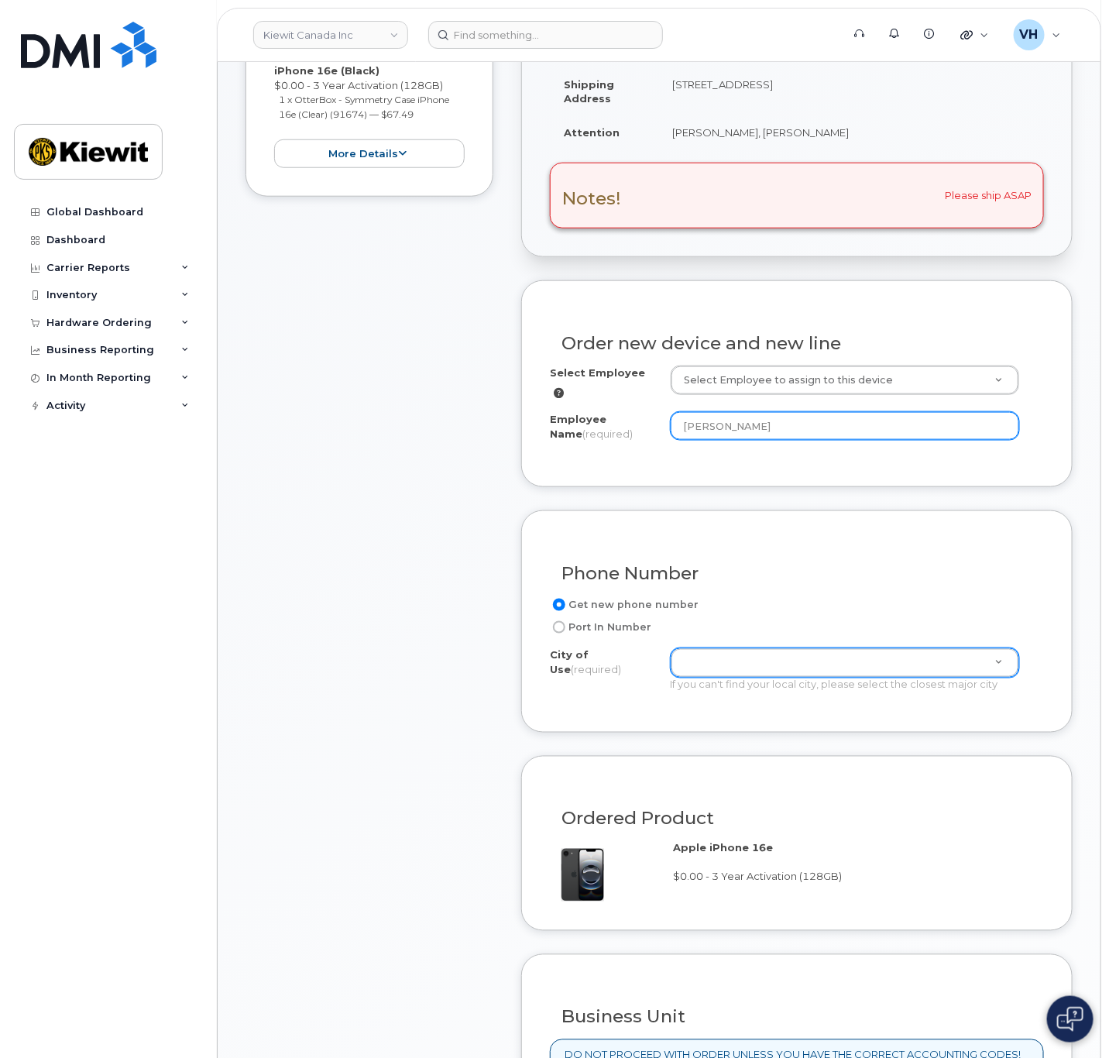
type input "[PERSON_NAME]"
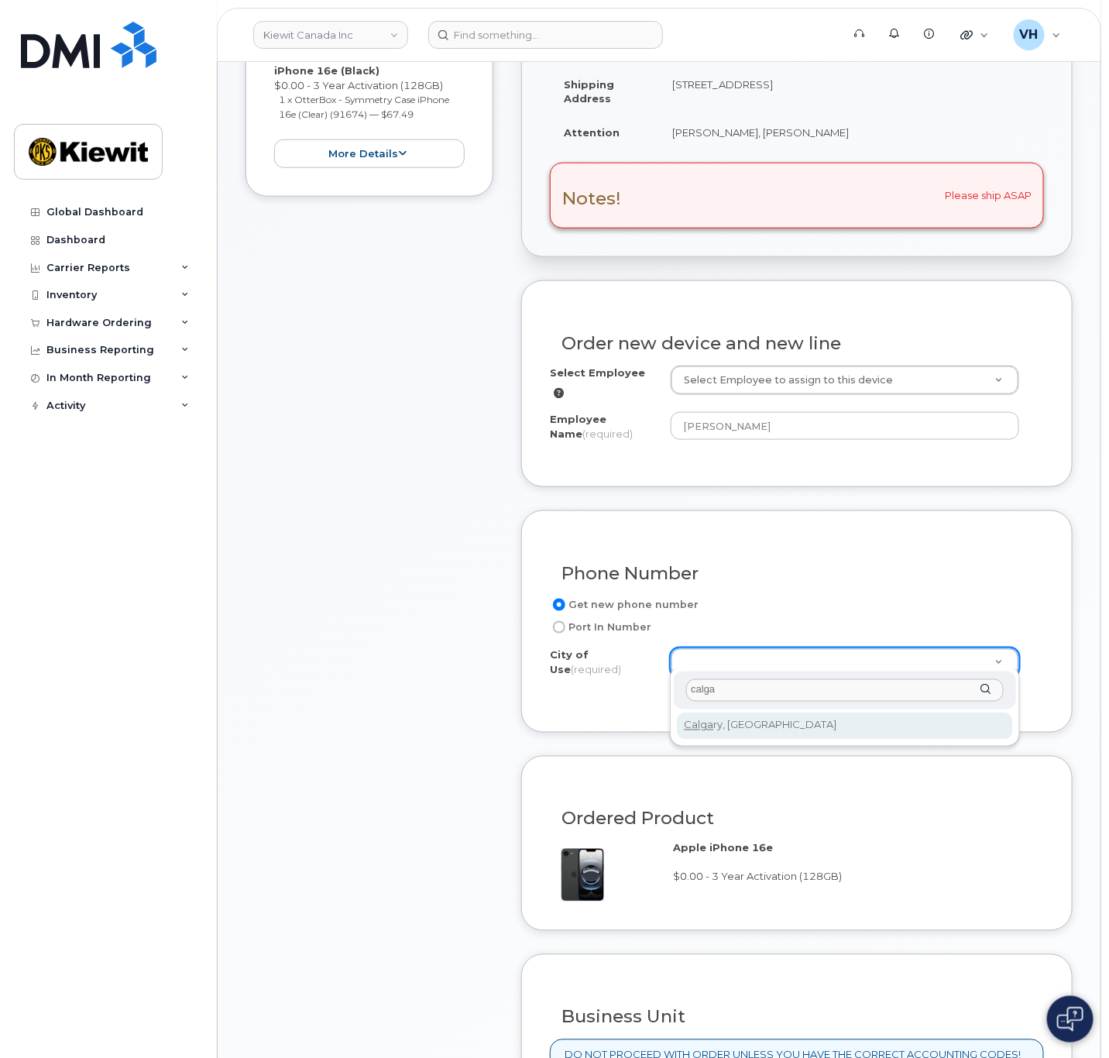
type input "calga"
type input "88"
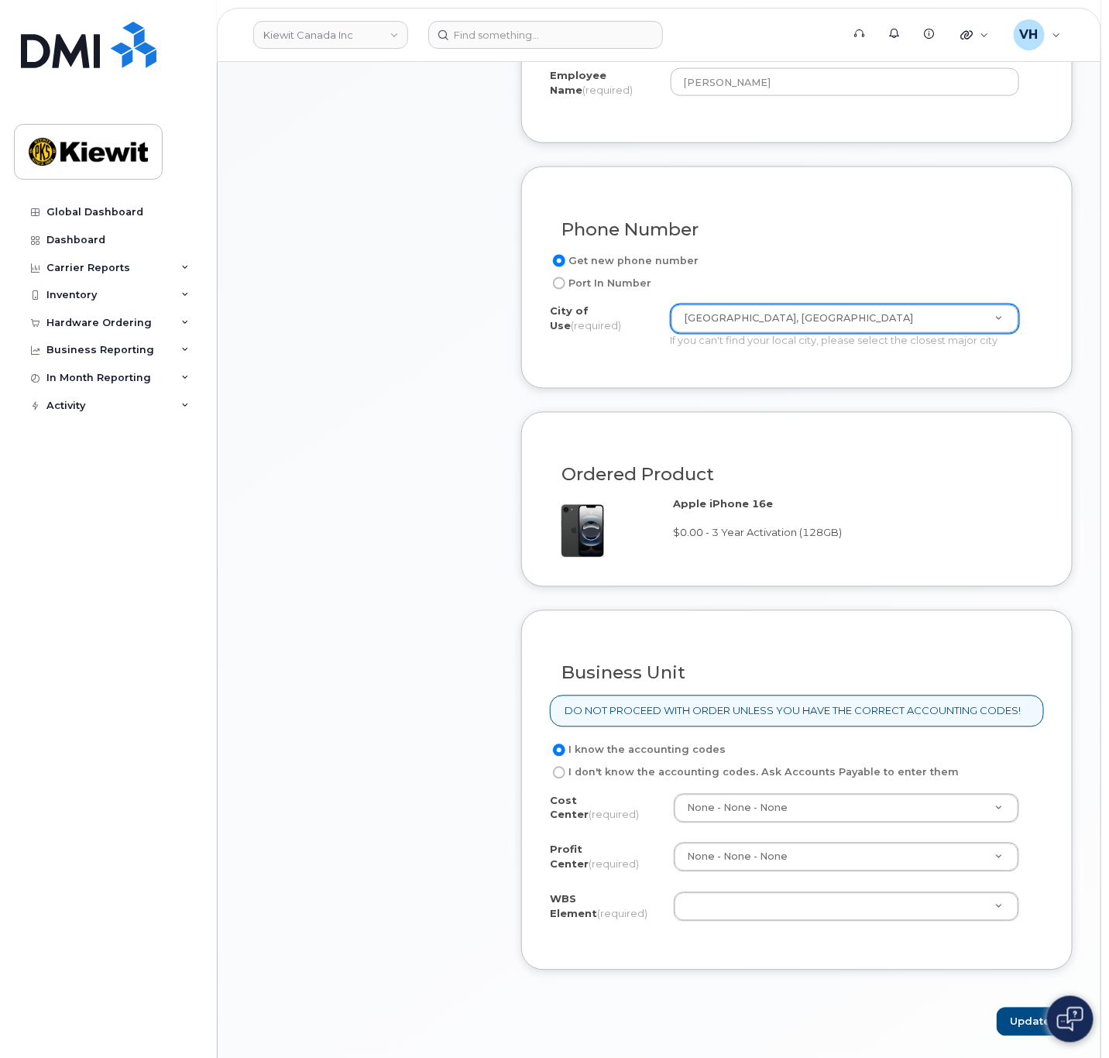
scroll to position [813, 0]
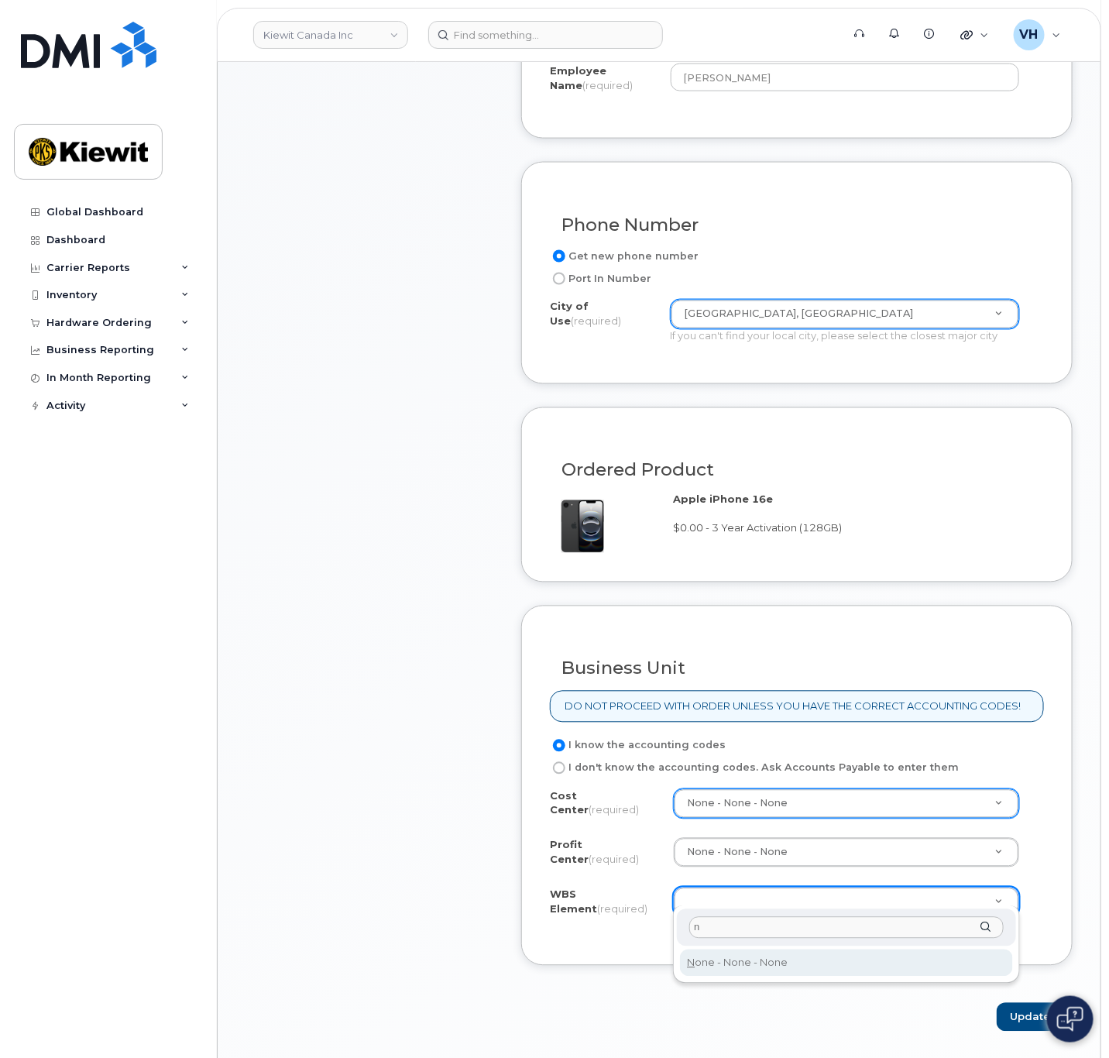
type input "n"
type input "None"
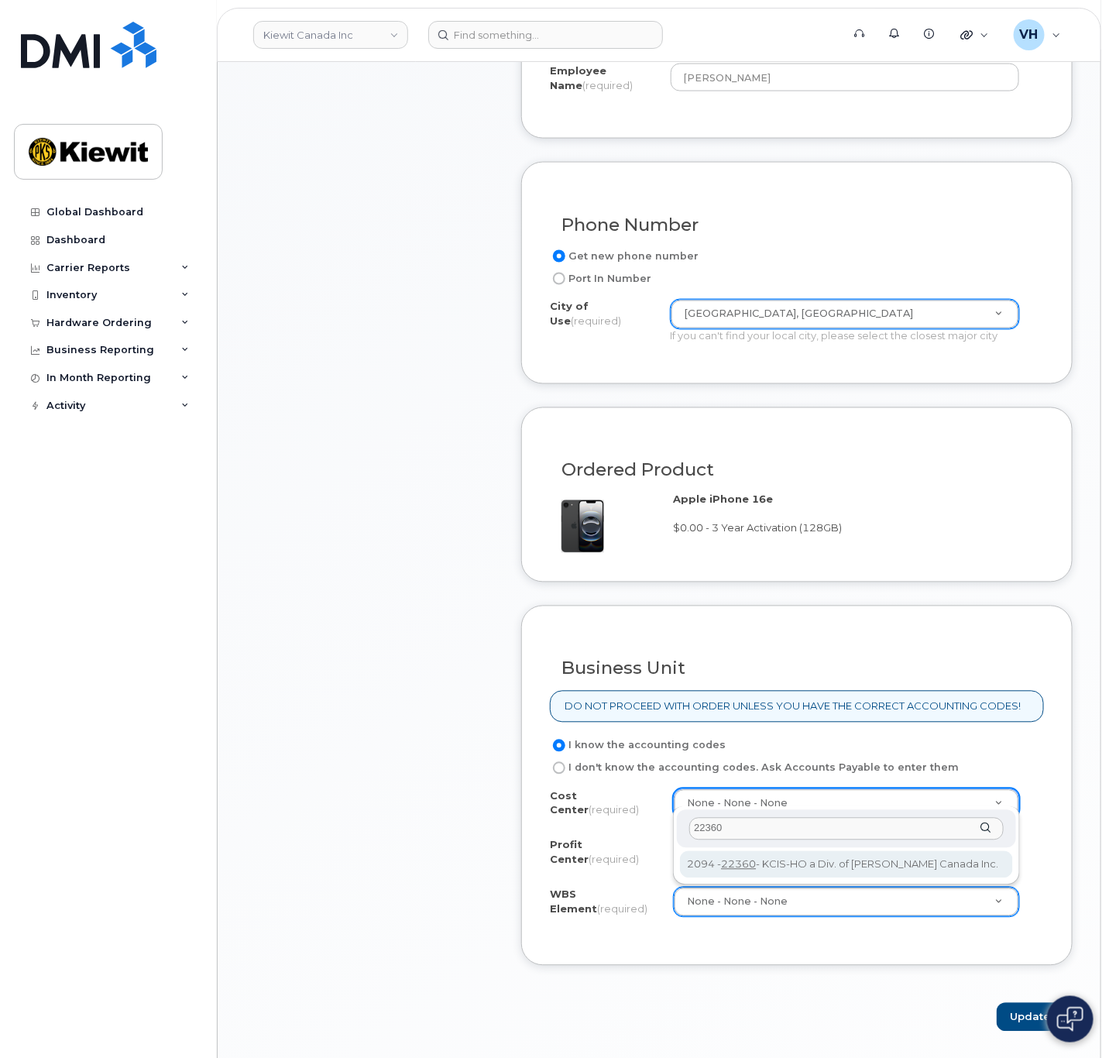
type input "22360"
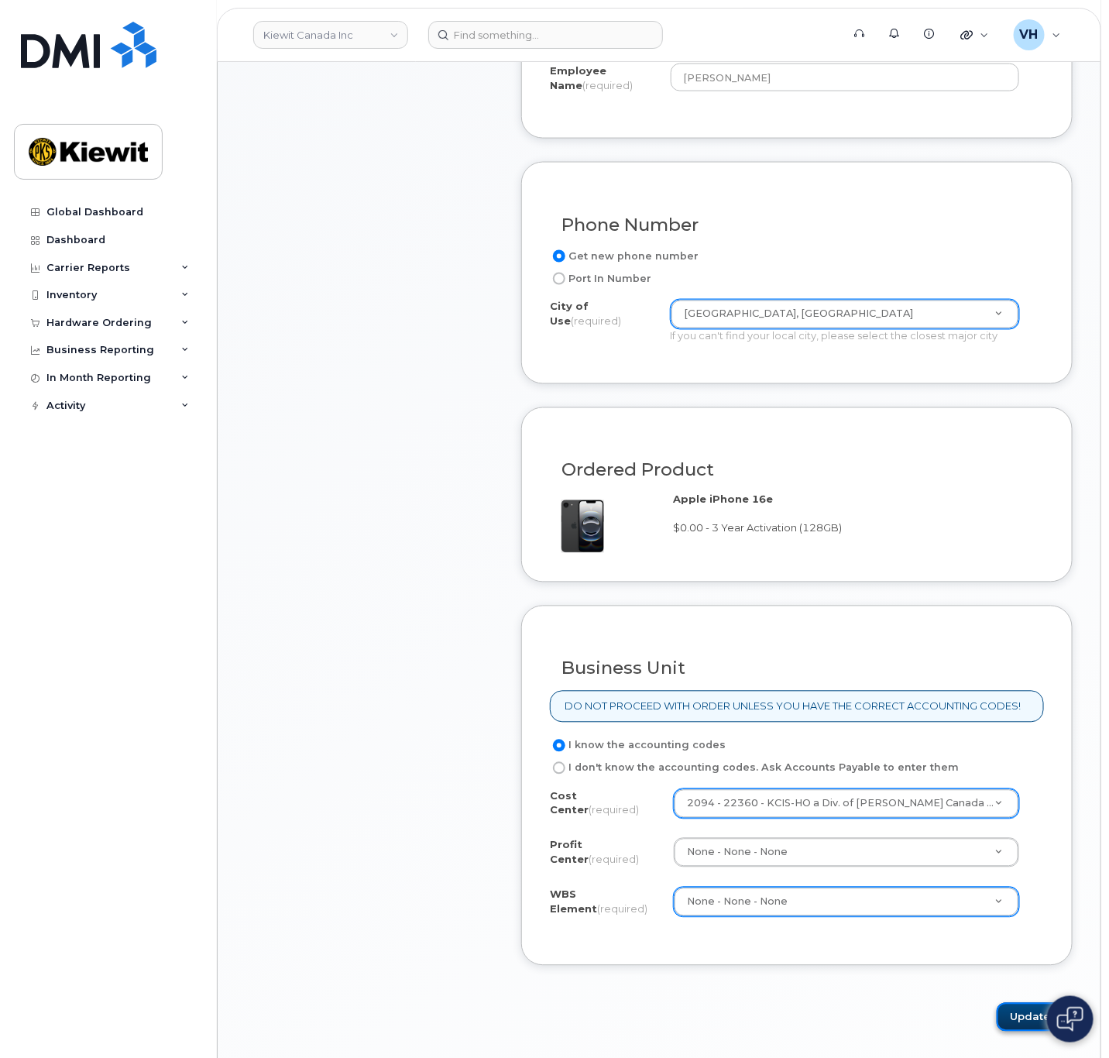
click at [1017, 1010] on button "Update" at bounding box center [1035, 1017] width 76 height 29
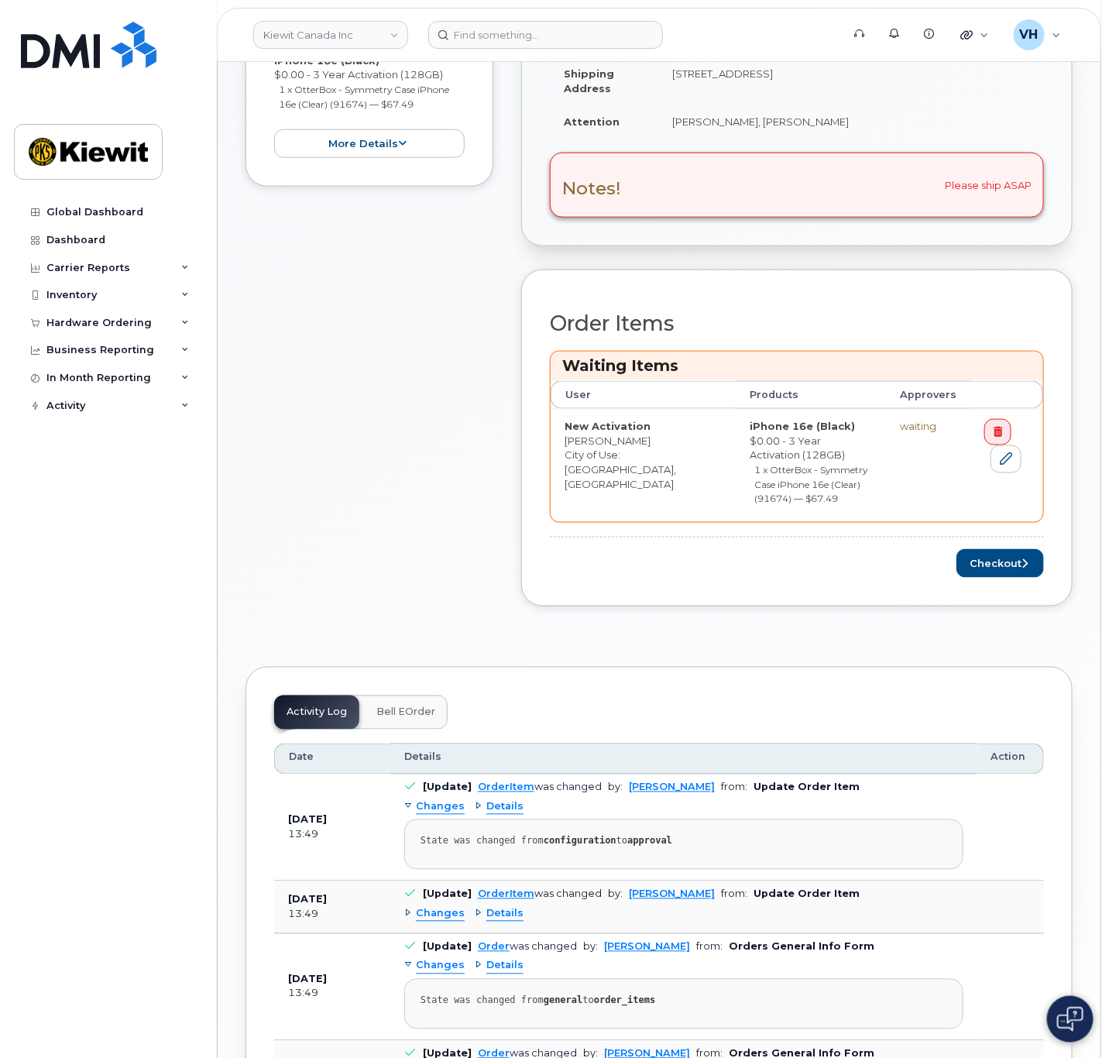
scroll to position [697, 0]
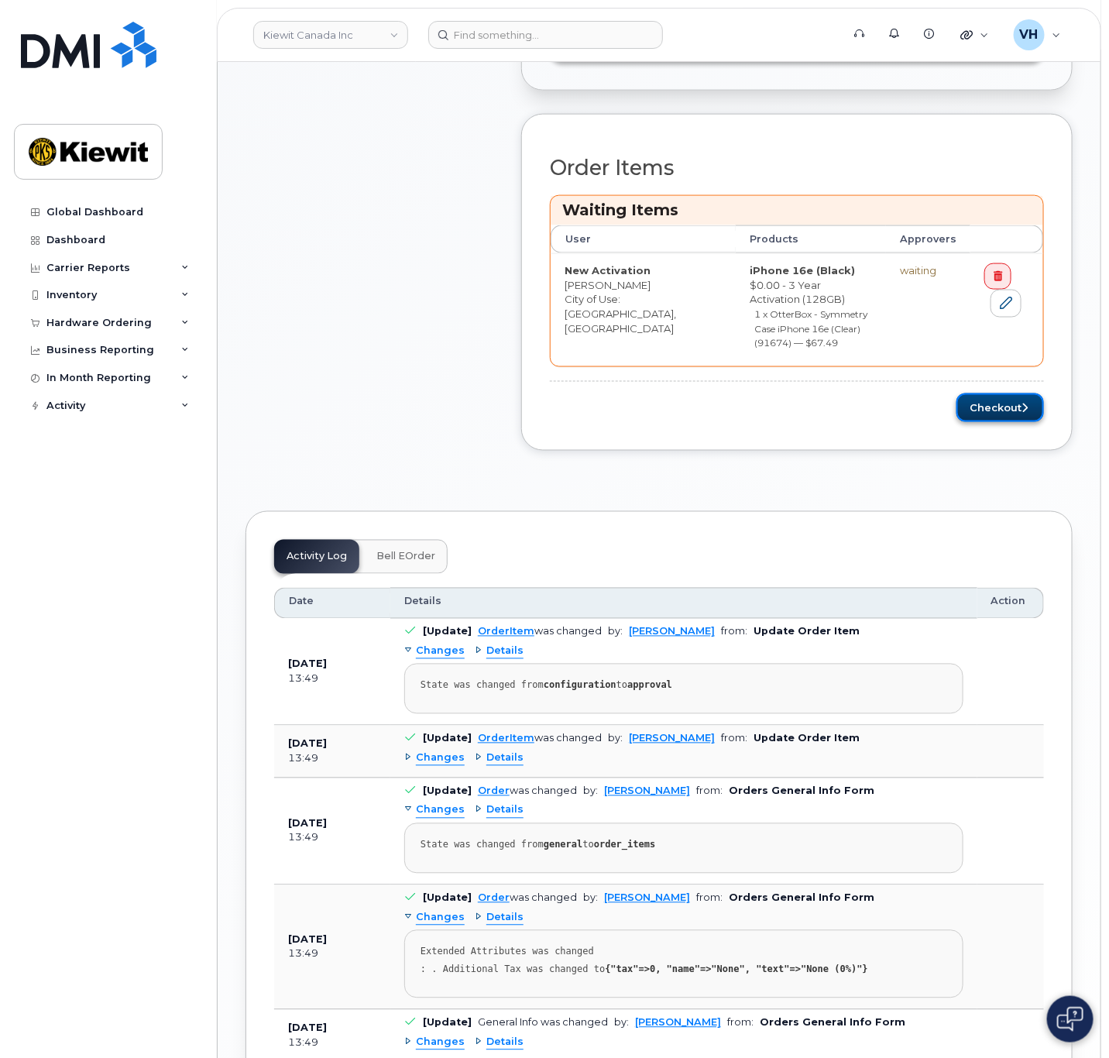
click at [1020, 393] on button "Checkout" at bounding box center [1000, 407] width 88 height 29
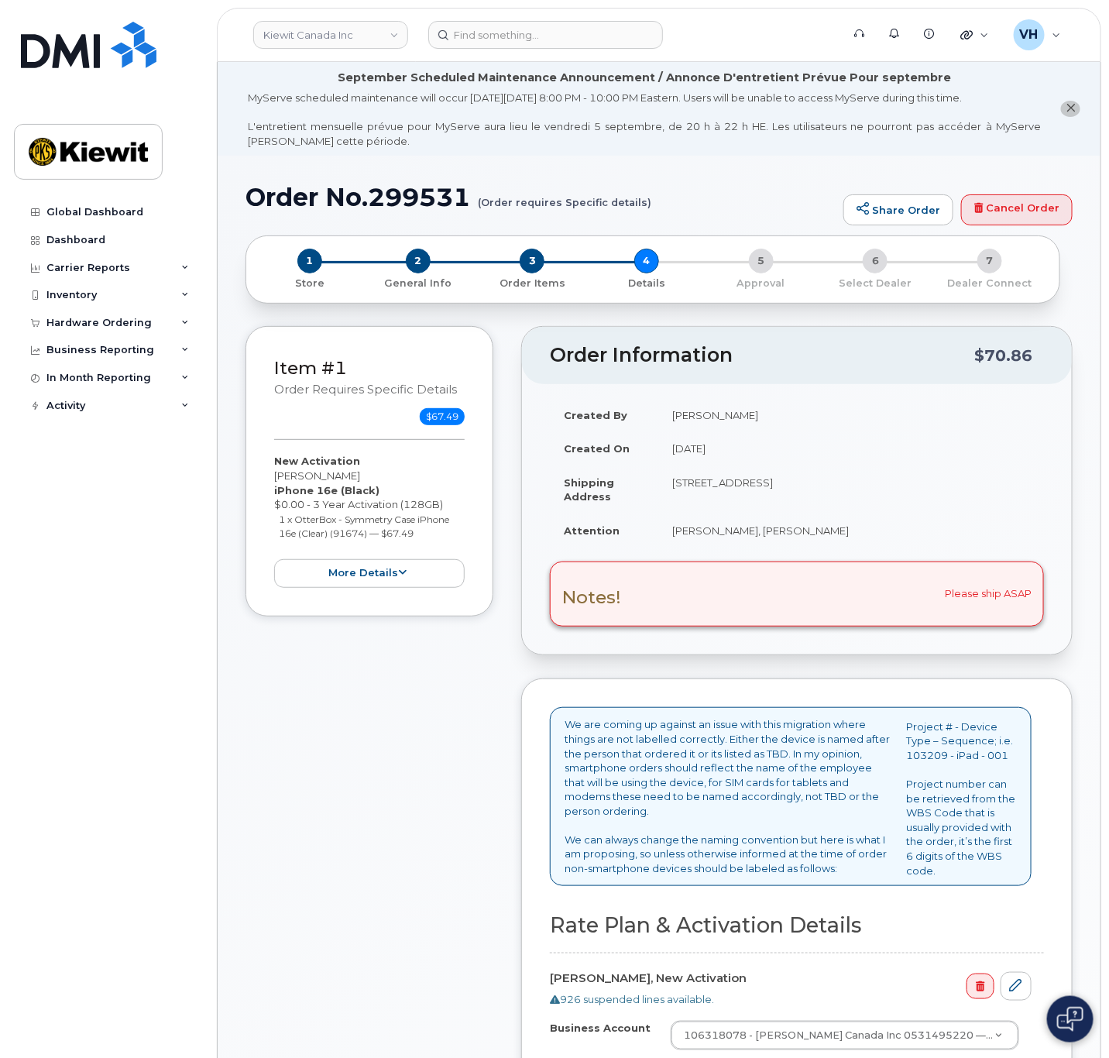
click at [423, 196] on h1 "Order No.299531 (Order requires Specific details)" at bounding box center [541, 197] width 590 height 27
copy h1 "299531"
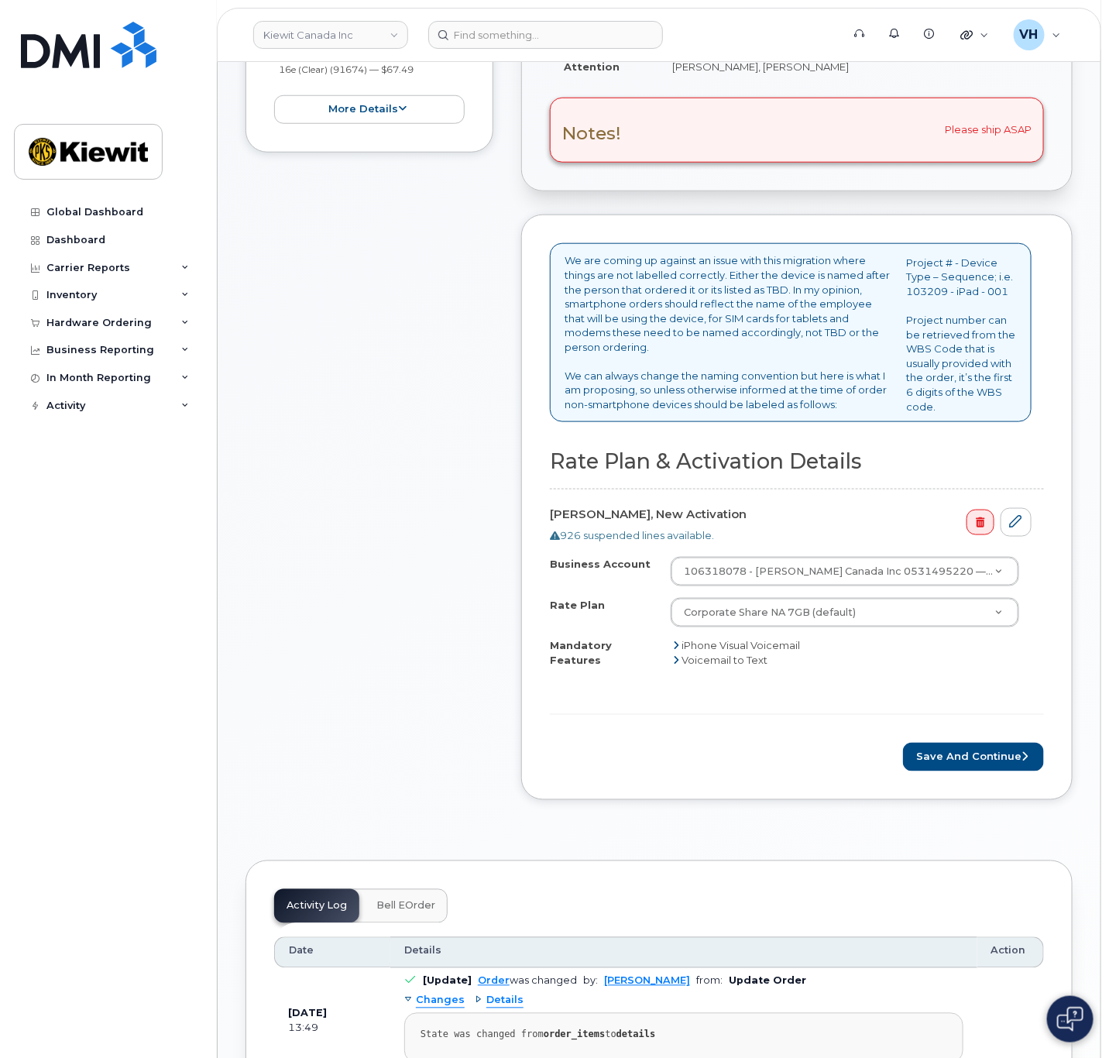
scroll to position [465, 0]
click at [995, 742] on button "Save and Continue" at bounding box center [973, 756] width 141 height 29
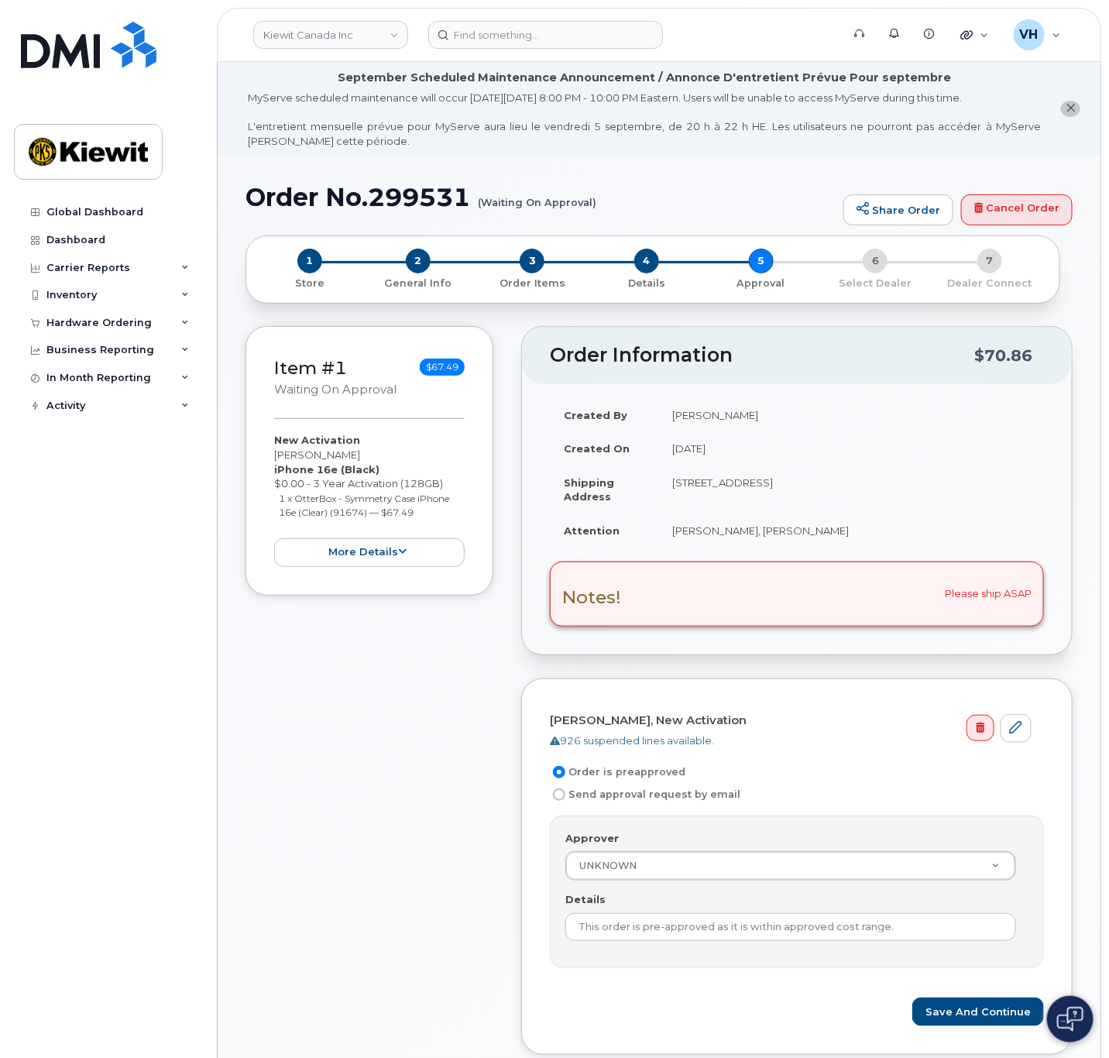
click at [567, 788] on label "Send approval request by email" at bounding box center [645, 794] width 191 height 19
click at [565, 788] on input "Send approval request by email" at bounding box center [559, 794] width 12 height 12
radio input "true"
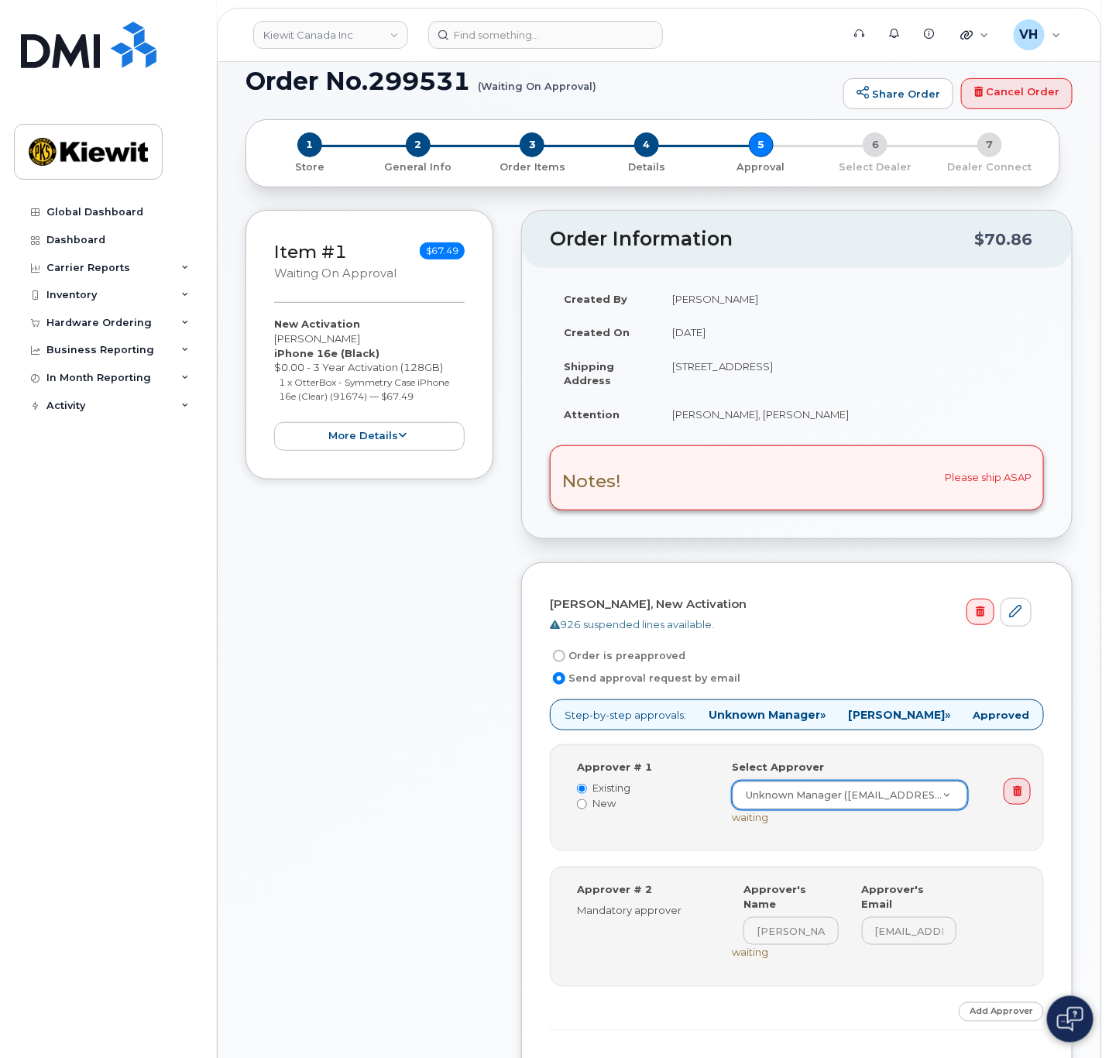
scroll to position [232, 0]
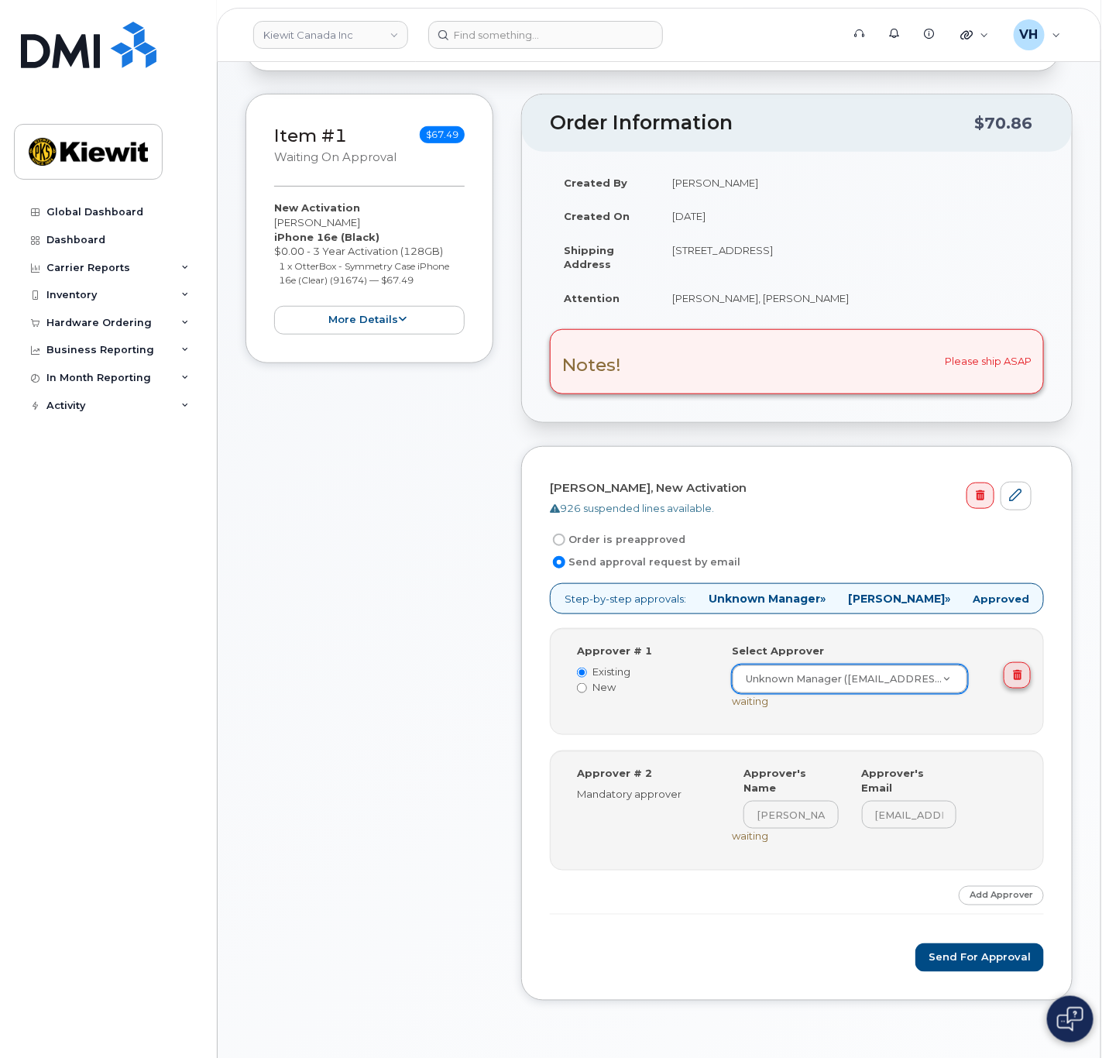
click at [1016, 677] on link at bounding box center [1017, 675] width 27 height 26
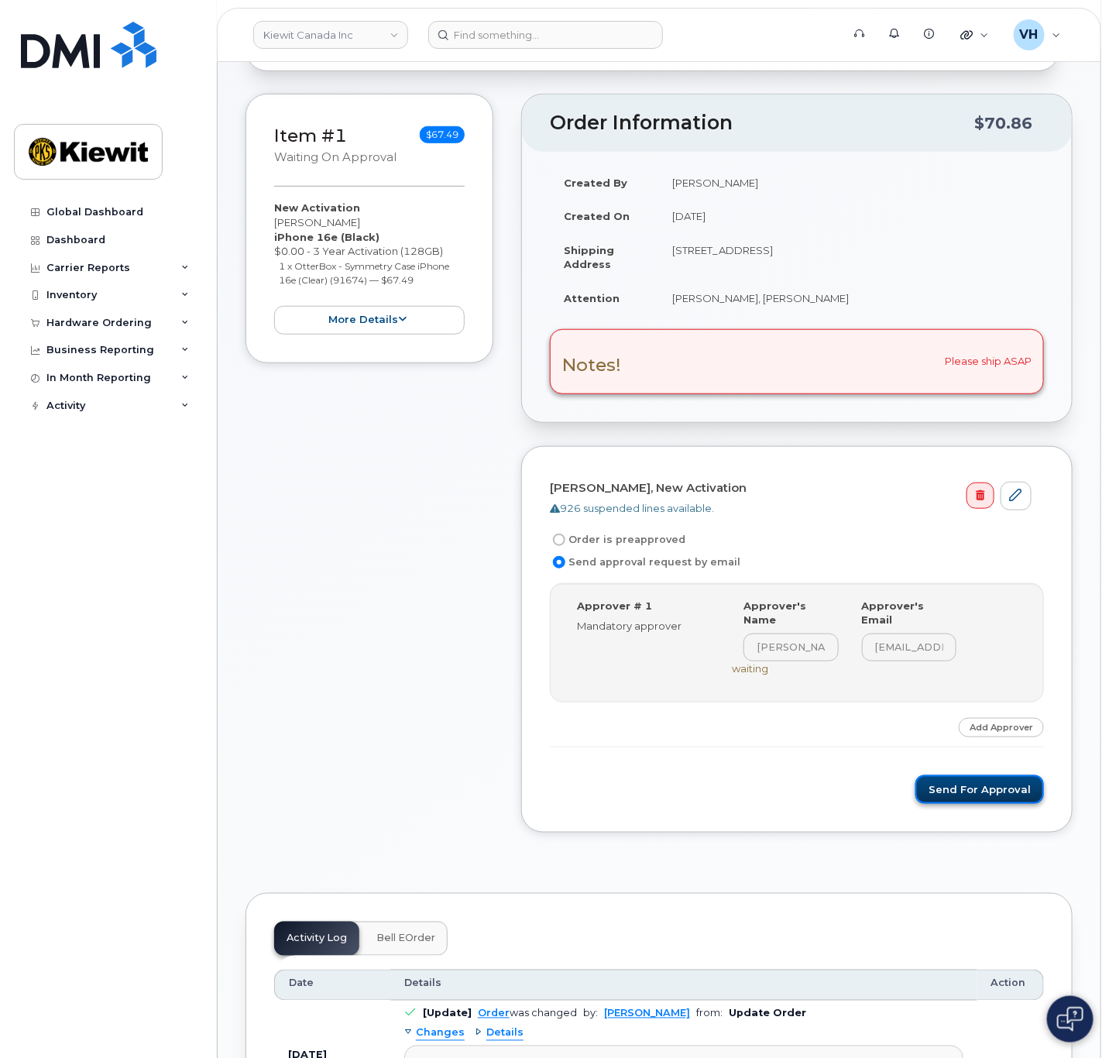
click at [934, 775] on button "Send for Approval" at bounding box center [979, 789] width 129 height 29
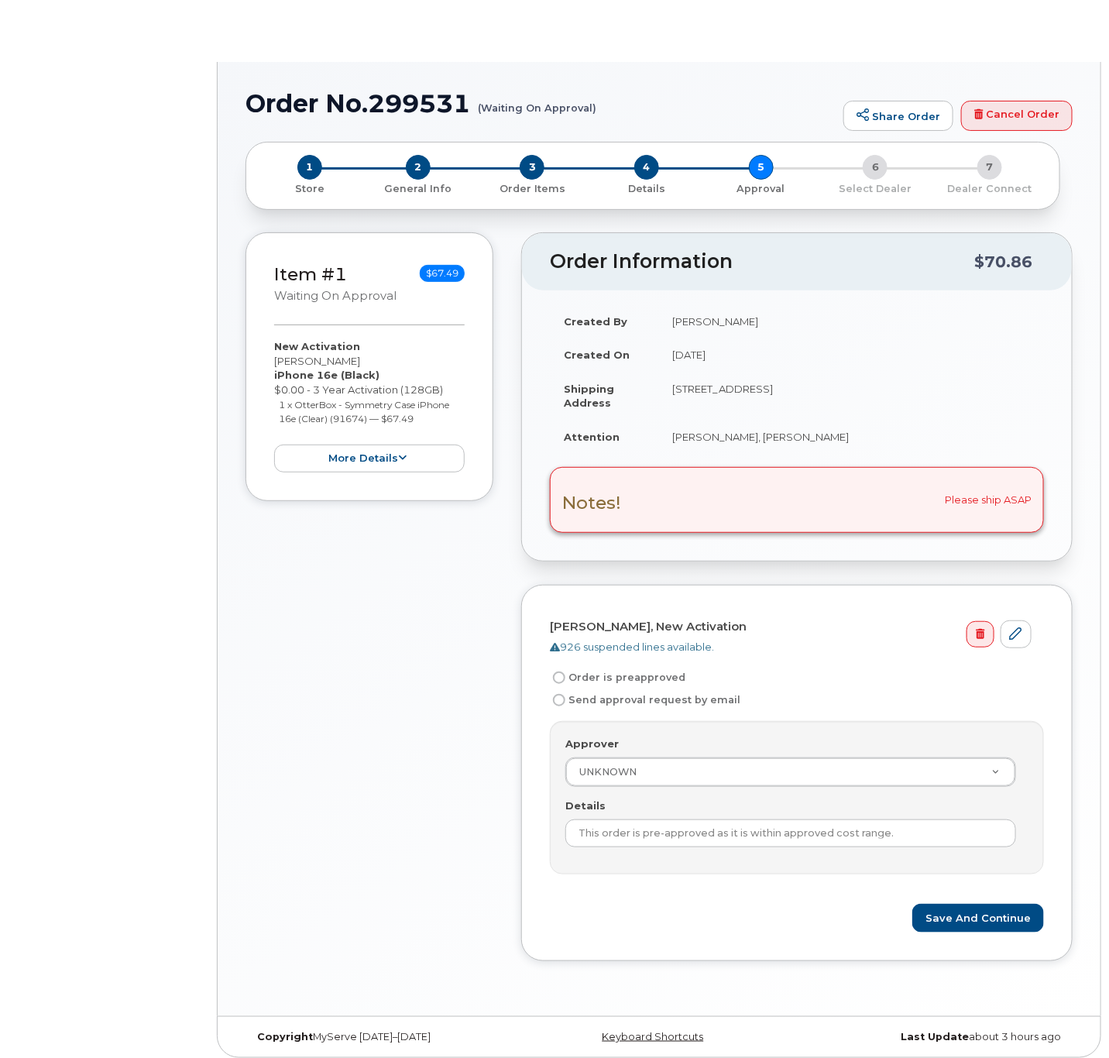
radio input "true"
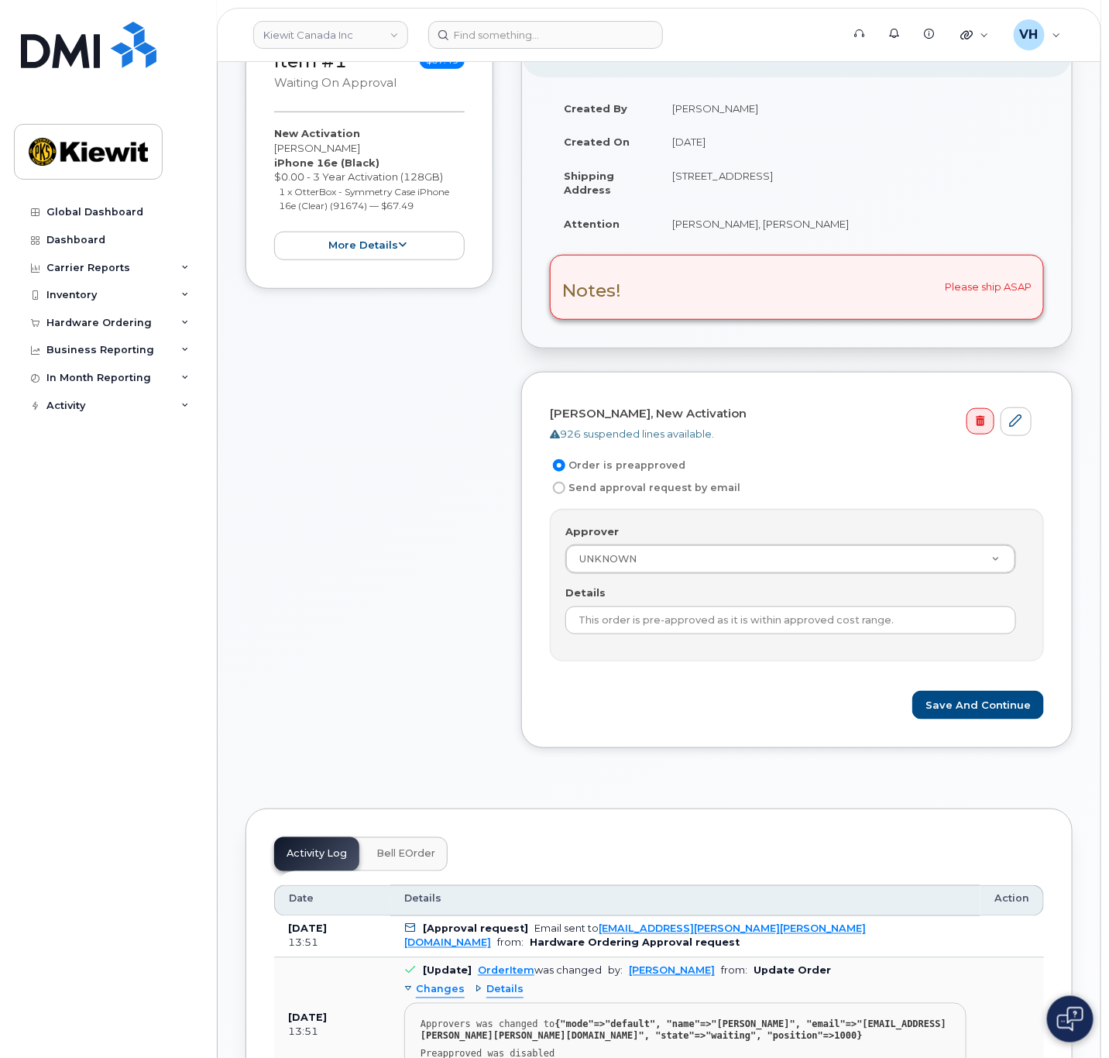
scroll to position [349, 0]
